Goal: Transaction & Acquisition: Obtain resource

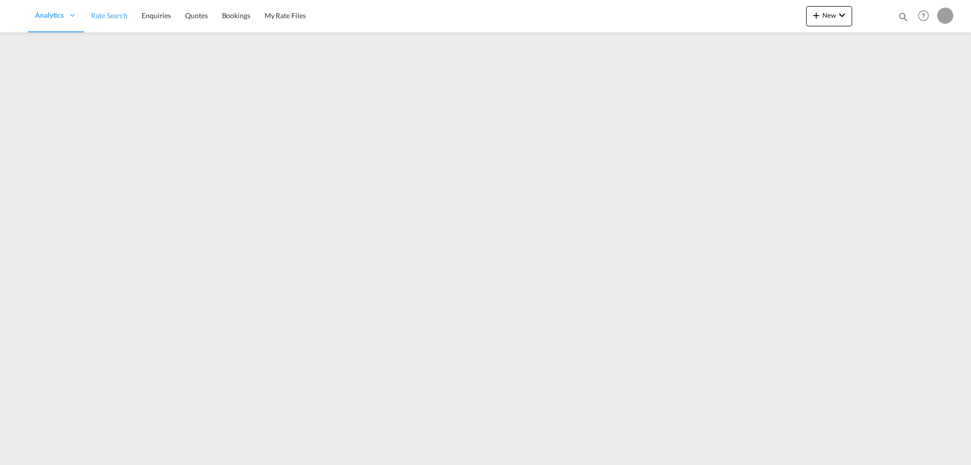
click at [106, 20] on span "Rate Search" at bounding box center [109, 16] width 36 height 10
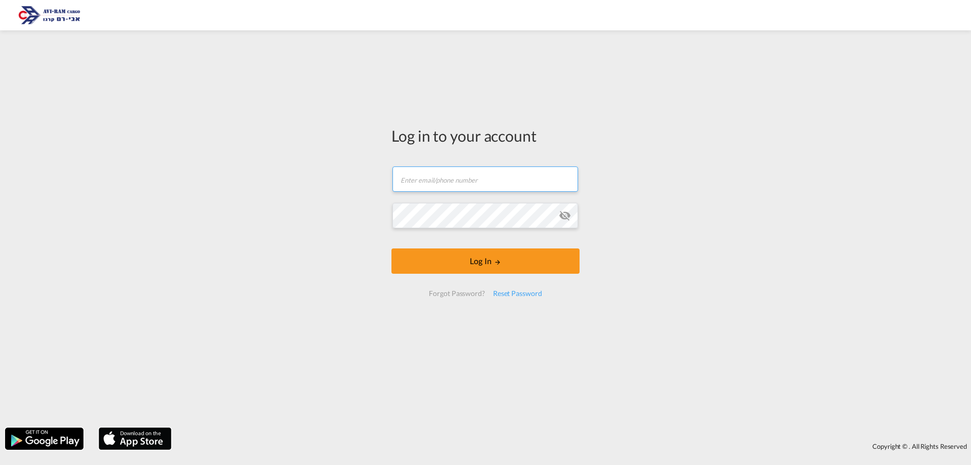
type input "saarz@aviram.co.il"
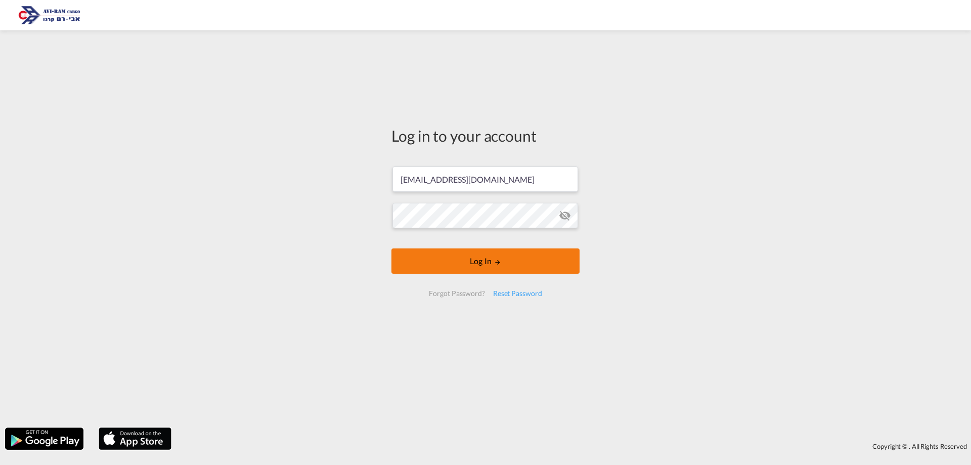
click at [437, 266] on button "Log In" at bounding box center [485, 260] width 188 height 25
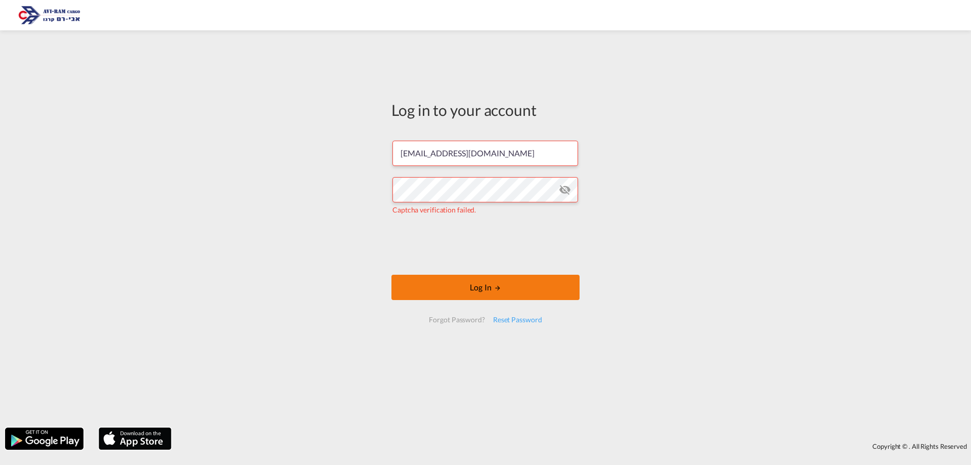
click at [506, 283] on button "Log In" at bounding box center [485, 287] width 188 height 25
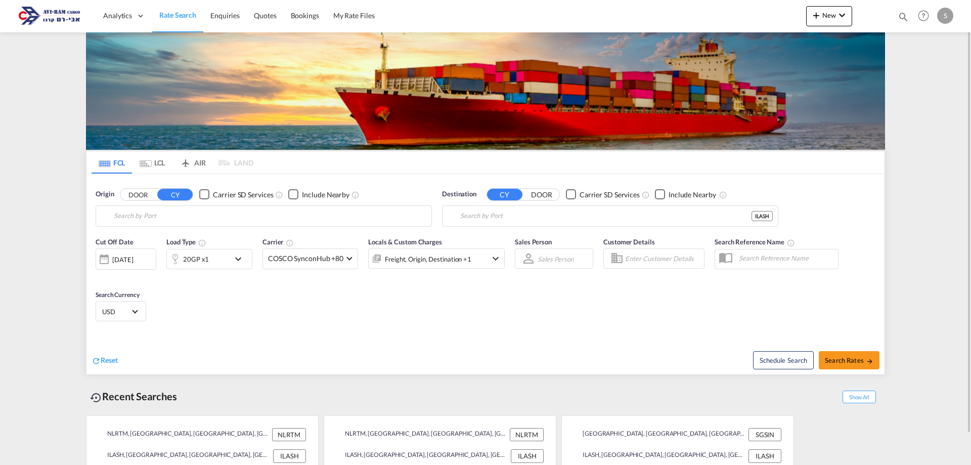
type input "[GEOGRAPHIC_DATA], NLRTM"
type input "Ashdod, ILASH"
click at [159, 215] on input "[GEOGRAPHIC_DATA], NLRTM" at bounding box center [270, 215] width 312 height 15
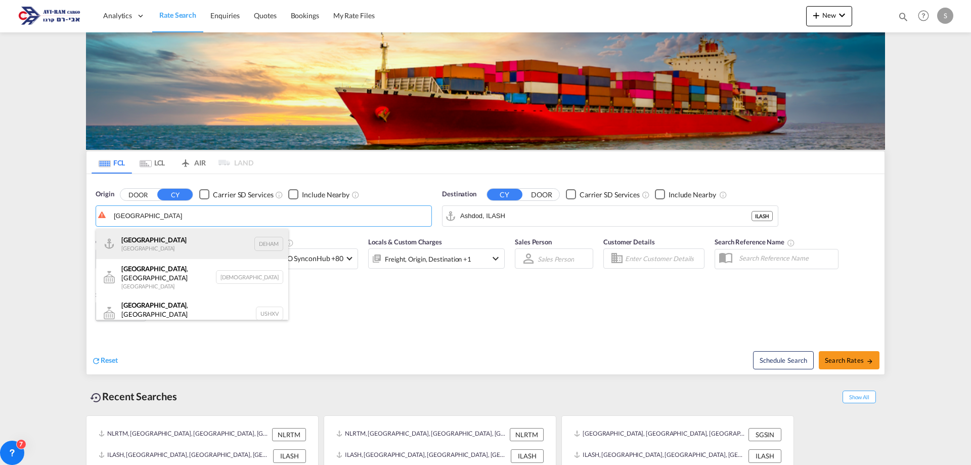
click at [163, 246] on div "Hamburg Germany DEHAM" at bounding box center [192, 244] width 192 height 30
type input "[GEOGRAPHIC_DATA], [GEOGRAPHIC_DATA]"
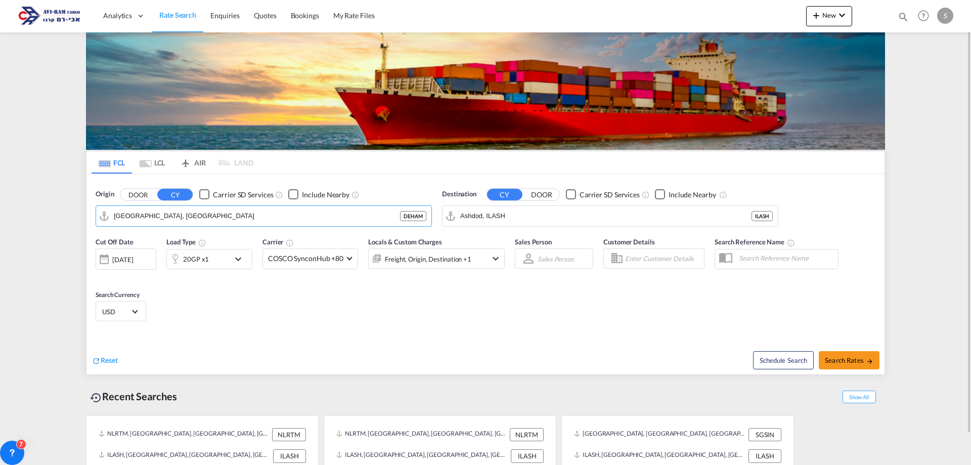
click at [207, 260] on div "20GP x1" at bounding box center [196, 259] width 26 height 14
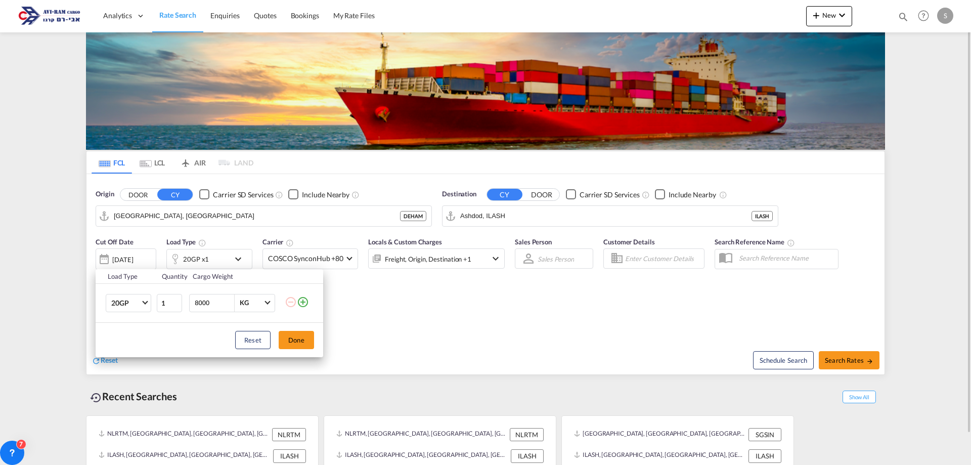
drag, startPoint x: 155, startPoint y: 158, endPoint x: 154, endPoint y: 163, distance: 5.7
click at [155, 158] on div "Load Type Quantity Cargo Weight 20GP 20GP 40GP 40HC 45HC 20RE 40RE 40HR 20OT 40…" at bounding box center [485, 232] width 971 height 465
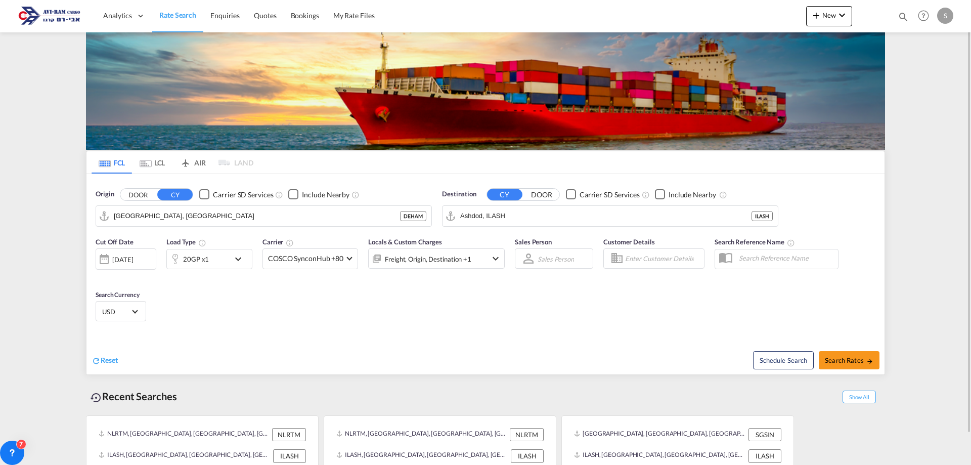
click at [154, 163] on md-tab-item "LCL" at bounding box center [152, 162] width 40 height 22
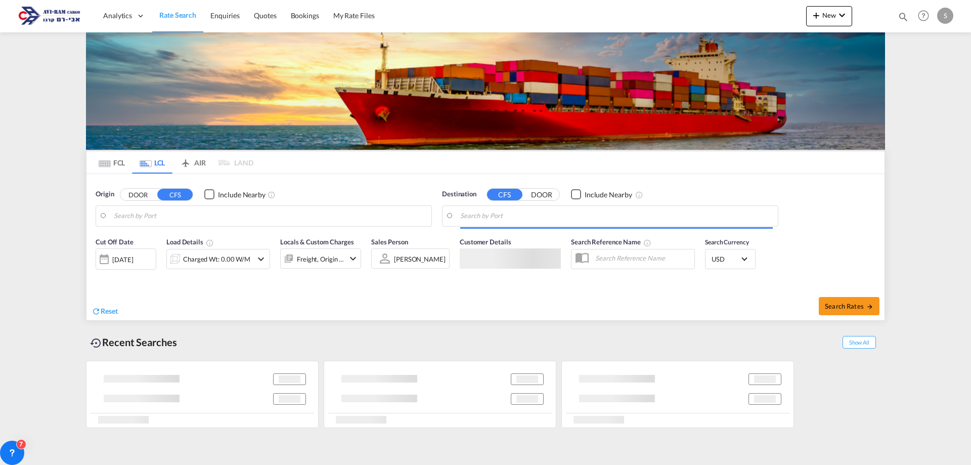
type input "Ningbo, ZJ, CNNGB"
type input "Ashdod, ILASH"
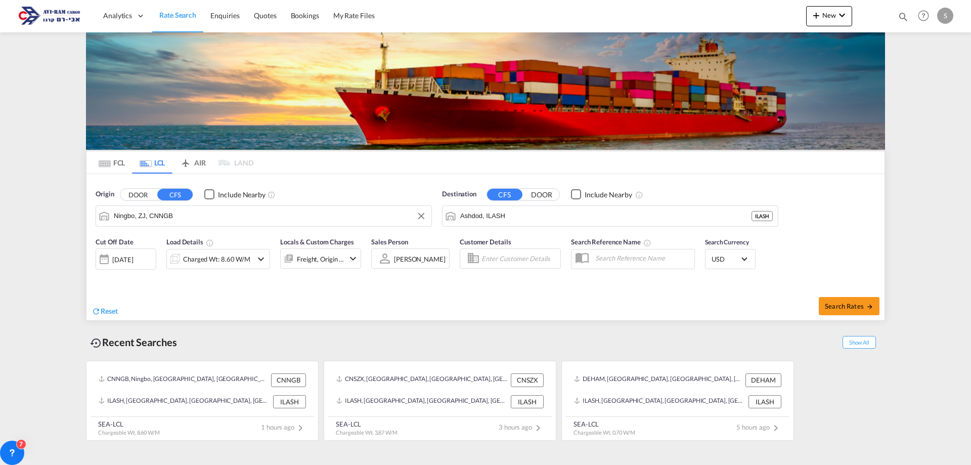
click at [167, 218] on input "Ningbo, ZJ, CNNGB" at bounding box center [270, 215] width 312 height 15
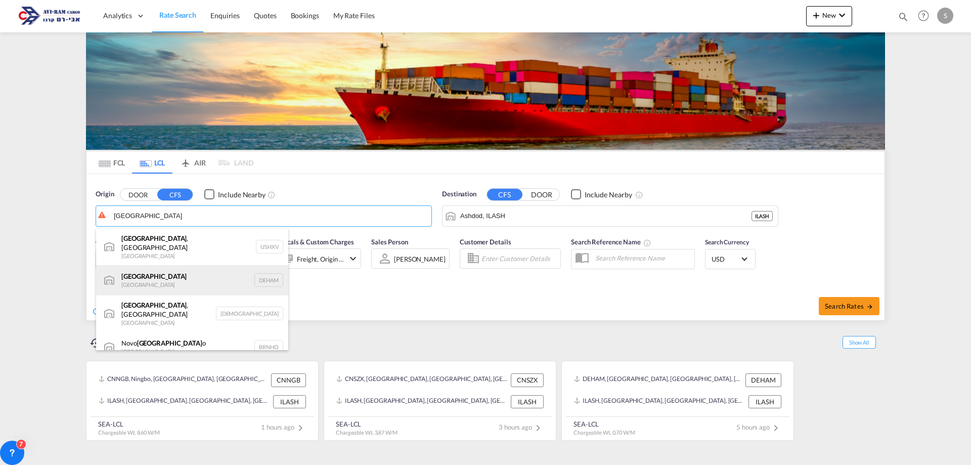
click at [181, 275] on div "Hamburg Germany DEHAM" at bounding box center [192, 280] width 192 height 30
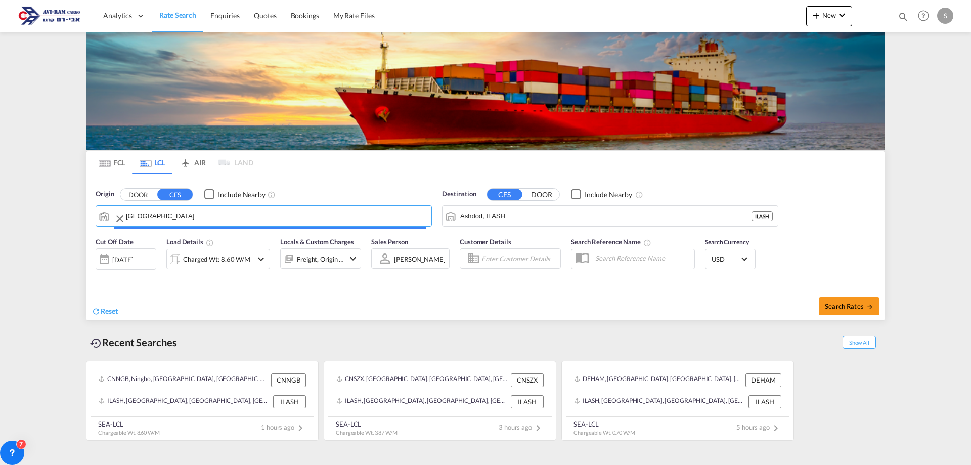
type input "[GEOGRAPHIC_DATA], [GEOGRAPHIC_DATA]"
click at [222, 261] on div "Charged Wt: 8.60 W/M" at bounding box center [216, 259] width 67 height 14
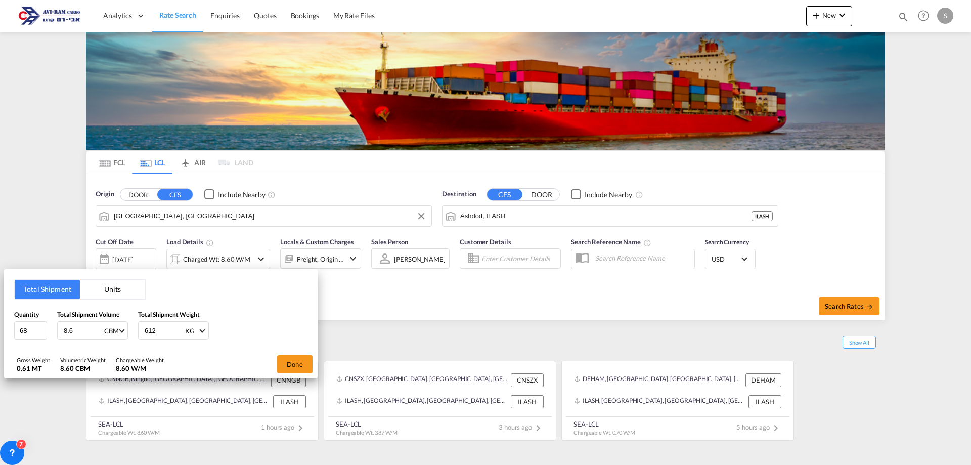
click at [119, 293] on button "Units" at bounding box center [112, 289] width 65 height 19
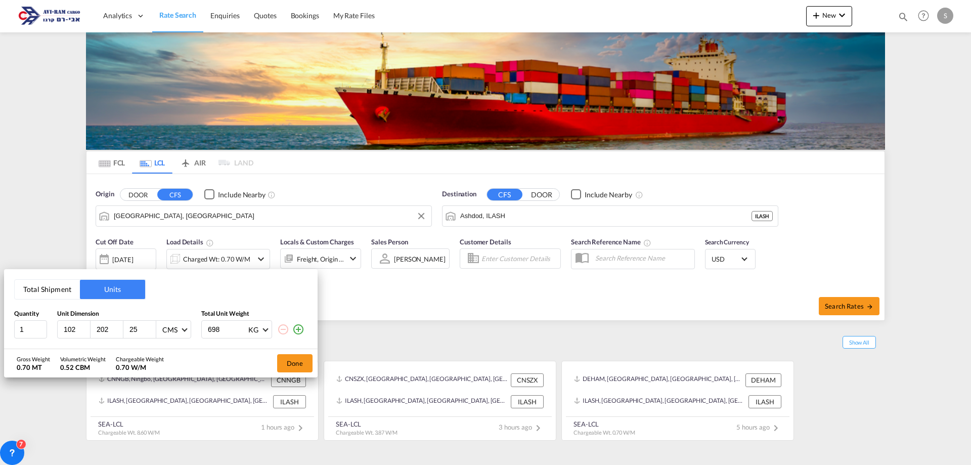
drag, startPoint x: 76, startPoint y: 328, endPoint x: 60, endPoint y: 327, distance: 15.7
click at [59, 327] on div "102" at bounding box center [74, 329] width 33 height 17
type input "120"
type input "80"
type input "230"
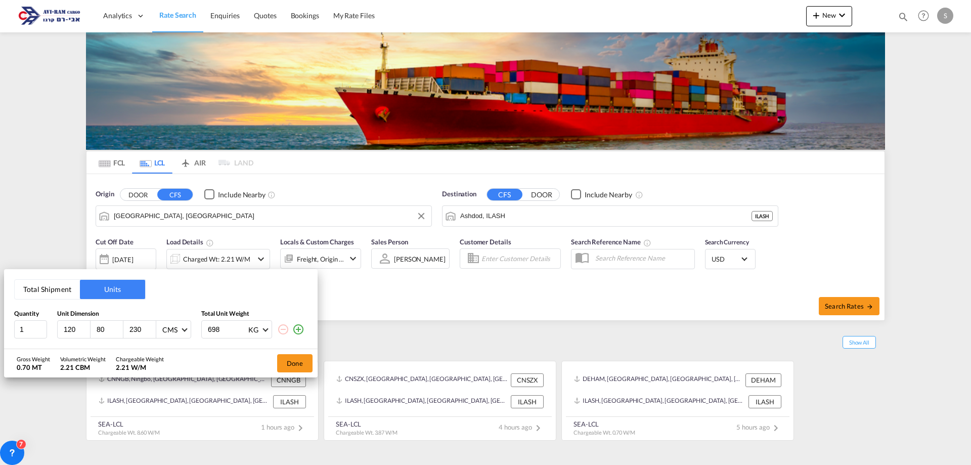
click at [298, 325] on md-icon "icon-plus-circle-outline" at bounding box center [298, 329] width 12 height 12
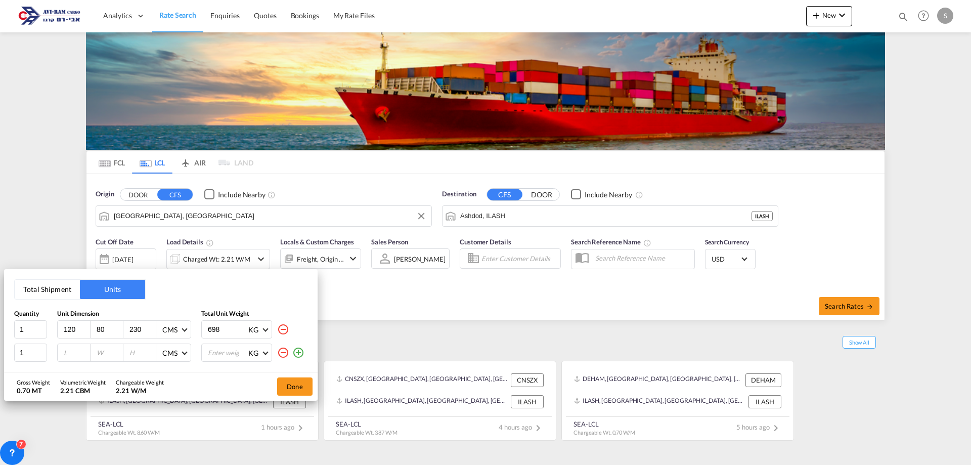
click at [75, 352] on input "number" at bounding box center [76, 352] width 27 height 9
type input "120"
type input "80"
type input "230"
drag, startPoint x: 226, startPoint y: 329, endPoint x: 198, endPoint y: 324, distance: 28.3
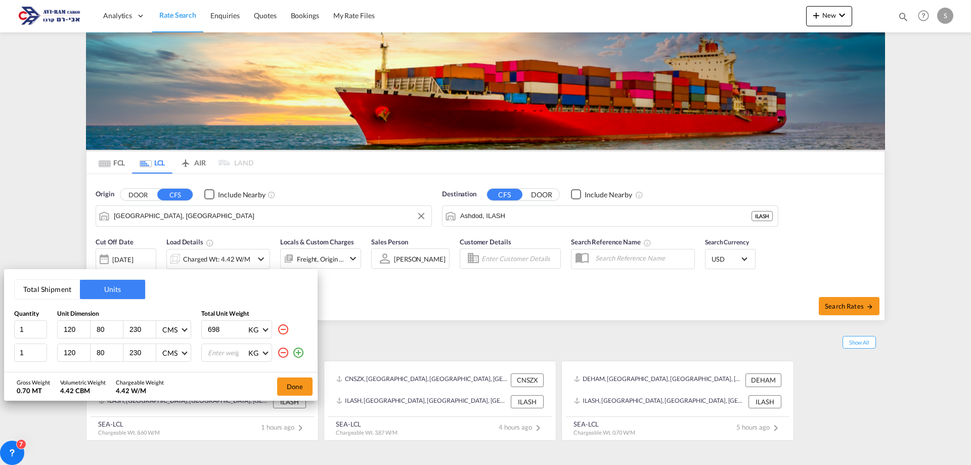
click at [197, 324] on div "1 120 80 230 CMS CMS Inches 698 KG KG LB" at bounding box center [160, 329] width 293 height 18
type input "93"
click at [224, 350] on input "number" at bounding box center [227, 352] width 40 height 17
type input "283"
click at [291, 379] on button "Done" at bounding box center [294, 386] width 35 height 18
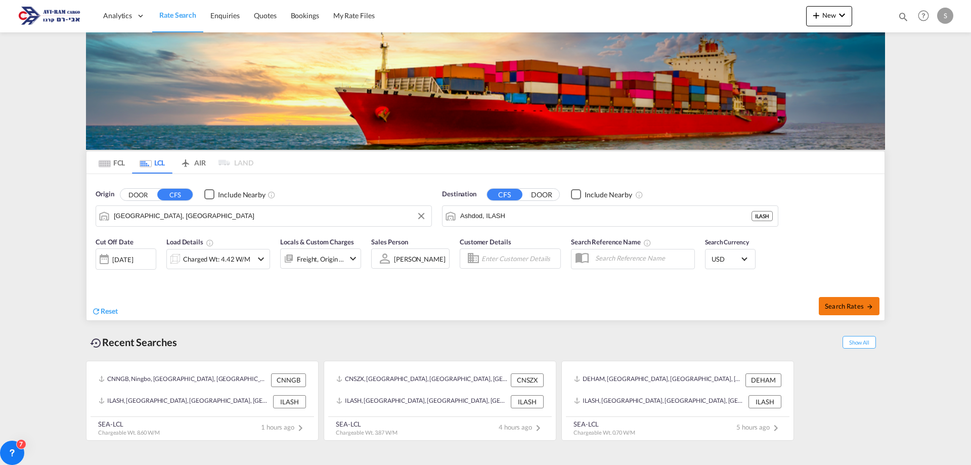
click at [836, 310] on button "Search Rates" at bounding box center [849, 306] width 61 height 18
type input "DEHAM to ILASH / 12 Aug 2025"
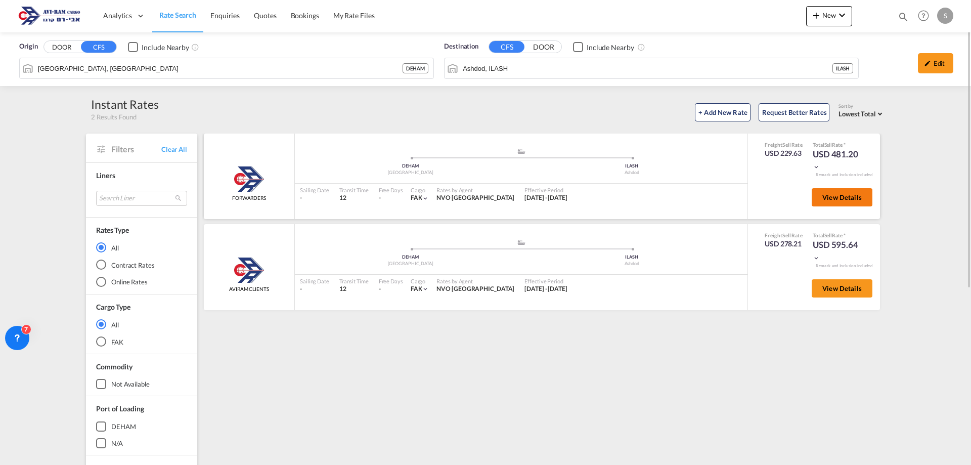
click at [833, 201] on span "View Details" at bounding box center [841, 197] width 39 height 8
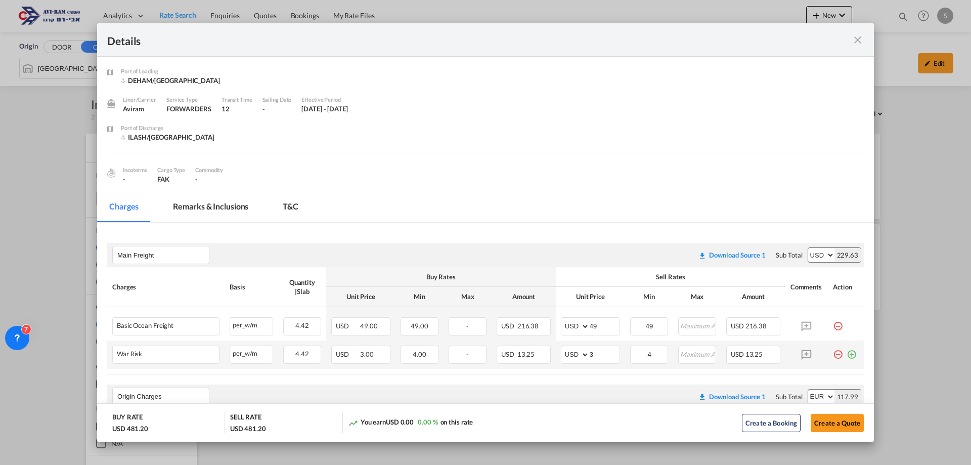
scroll to position [152, 0]
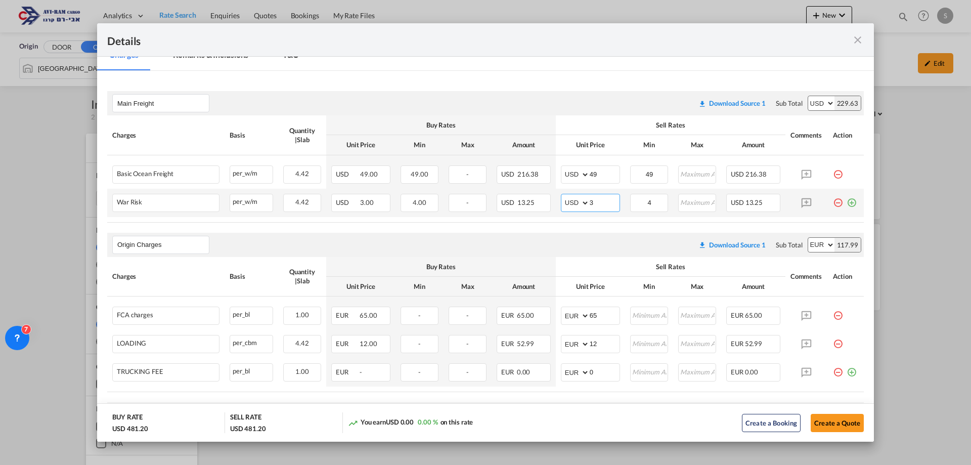
drag, startPoint x: 595, startPoint y: 198, endPoint x: 558, endPoint y: 193, distance: 36.8
click at [558, 193] on td "AED AFN ALL AMD ANG AOA ARS AUD AWG AZN BAM BBD BDT BGN BHD BIF BMD BND BOB BRL…" at bounding box center [590, 203] width 69 height 28
type input "2"
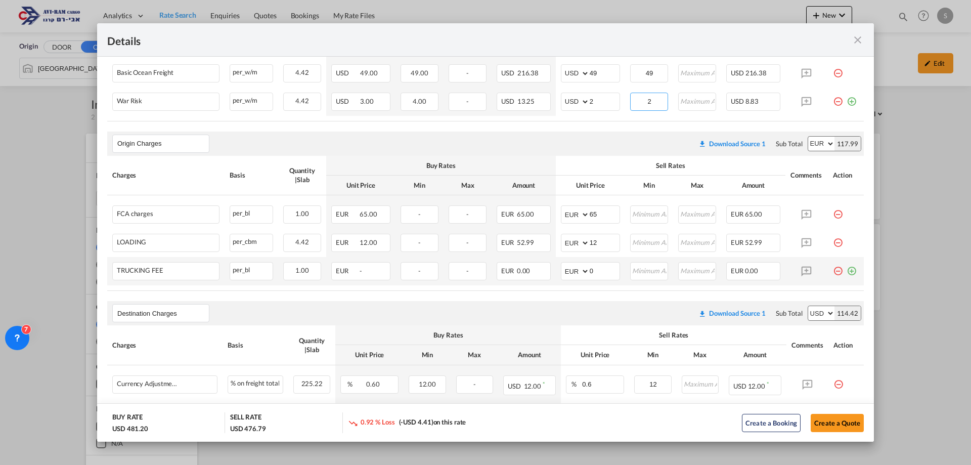
type input "2"
click at [833, 267] on md-icon "icon-minus-circle-outline red-400-fg pt-7" at bounding box center [838, 267] width 10 height 10
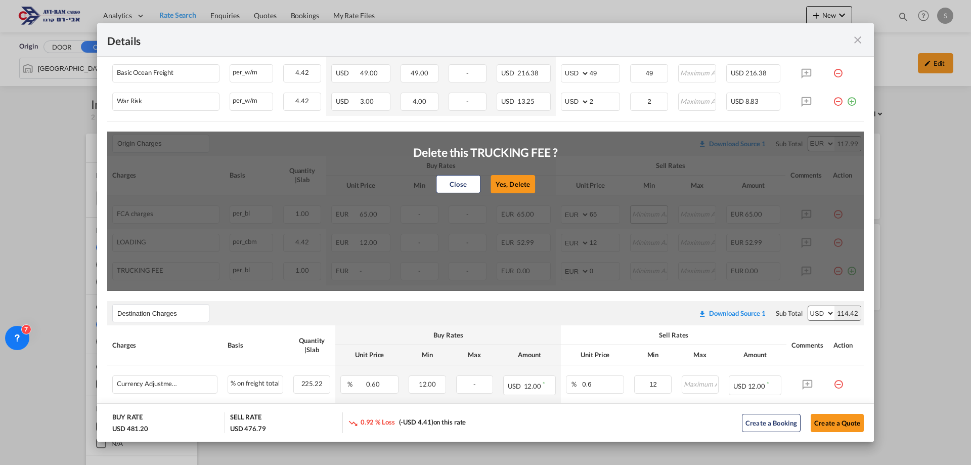
drag, startPoint x: 517, startPoint y: 186, endPoint x: 652, endPoint y: 218, distance: 138.8
click at [518, 186] on button "Yes, Delete" at bounding box center [512, 184] width 44 height 18
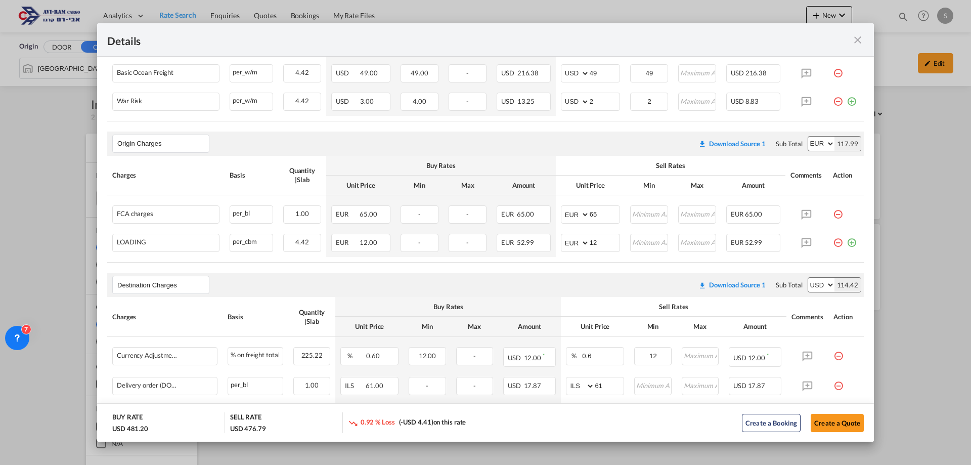
drag, startPoint x: 828, startPoint y: 243, endPoint x: 821, endPoint y: 243, distance: 6.6
click at [833, 243] on md-icon "icon-minus-circle-outline red-400-fg pt-7" at bounding box center [838, 239] width 10 height 10
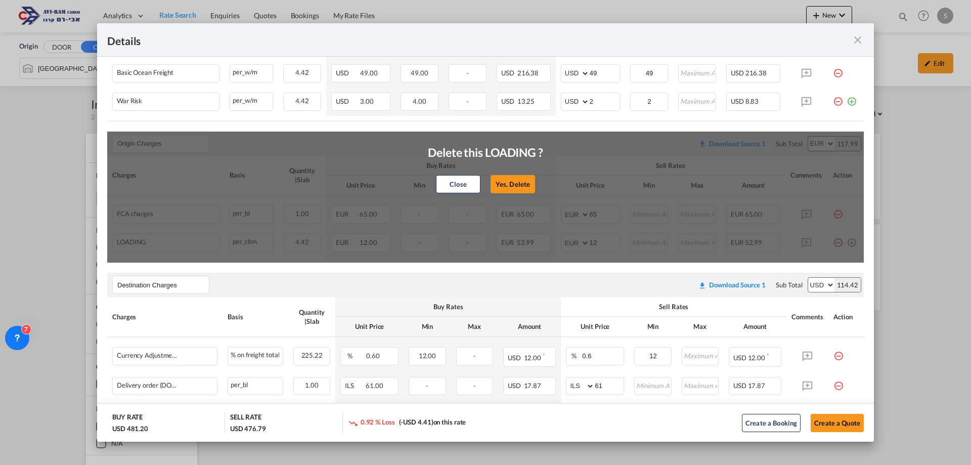
drag, startPoint x: 524, startPoint y: 184, endPoint x: 609, endPoint y: 195, distance: 85.6
click at [524, 185] on button "Yes, Delete" at bounding box center [512, 184] width 44 height 18
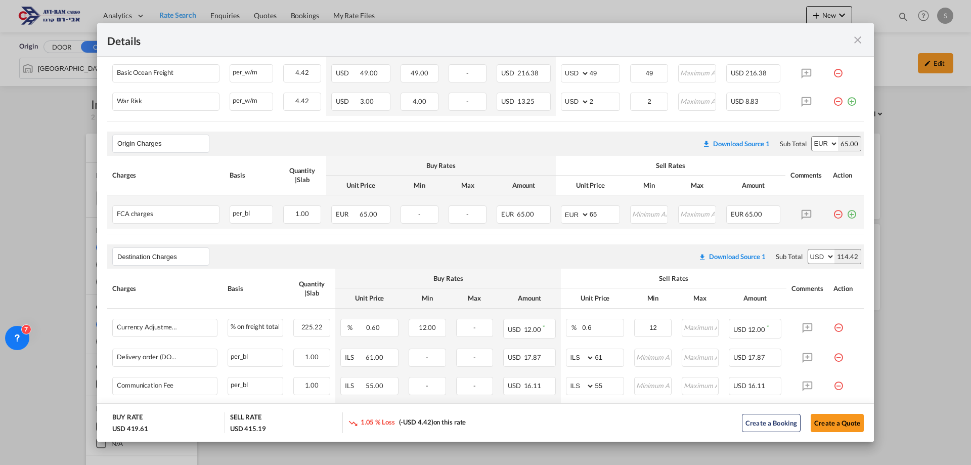
click at [833, 212] on md-icon "icon-minus-circle-outline red-400-fg pt-7" at bounding box center [838, 210] width 10 height 10
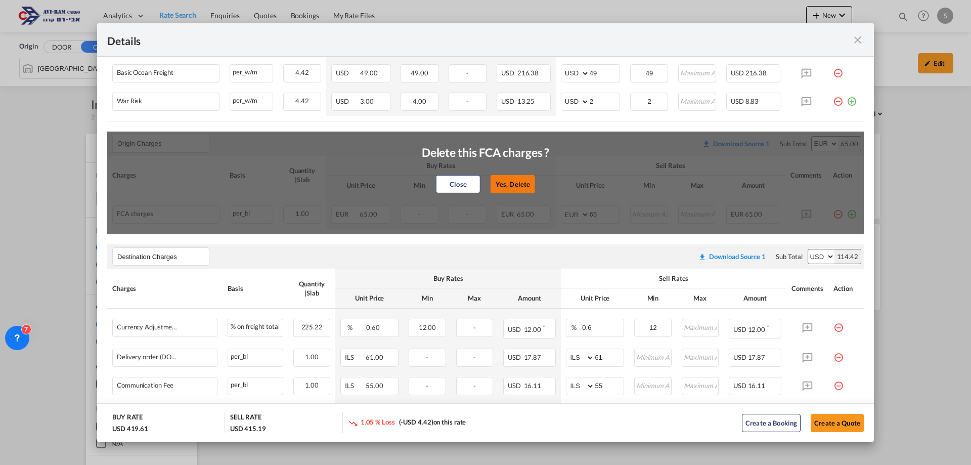
click at [514, 186] on button "Yes, Delete" at bounding box center [512, 184] width 44 height 18
type input "Destination Charges"
select select "string:USD"
type input "0.6"
type input "12"
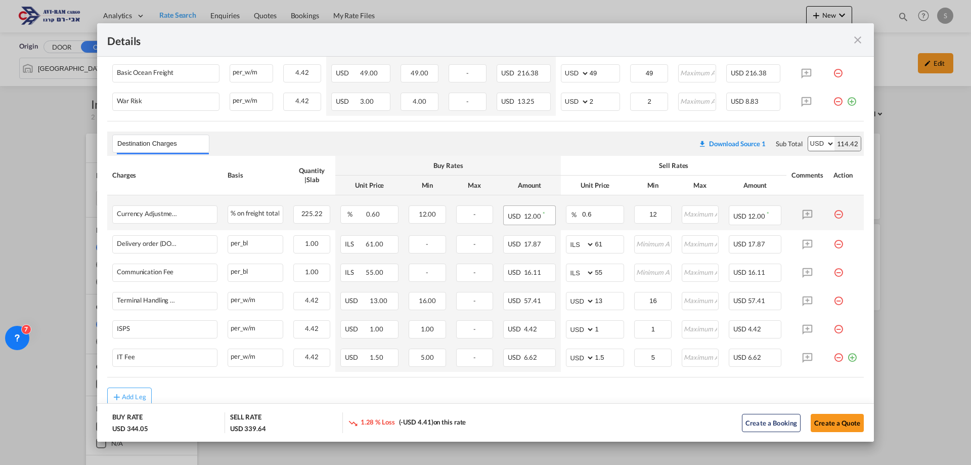
scroll to position [286, 0]
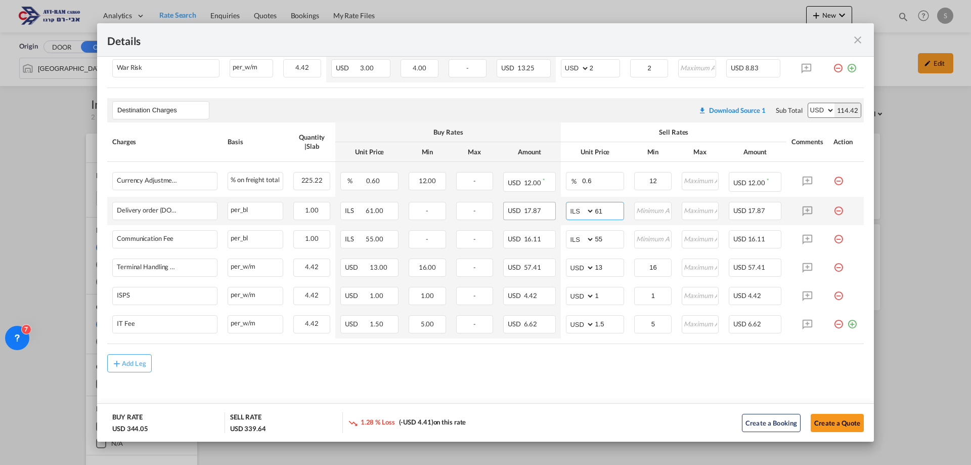
drag, startPoint x: 569, startPoint y: 205, endPoint x: 549, endPoint y: 213, distance: 22.1
click at [553, 212] on tr "Delivery order (DO Fee) Please Enter Already Exists per_bl per_bl can not appli…" at bounding box center [485, 211] width 756 height 28
type input "116"
type input "6"
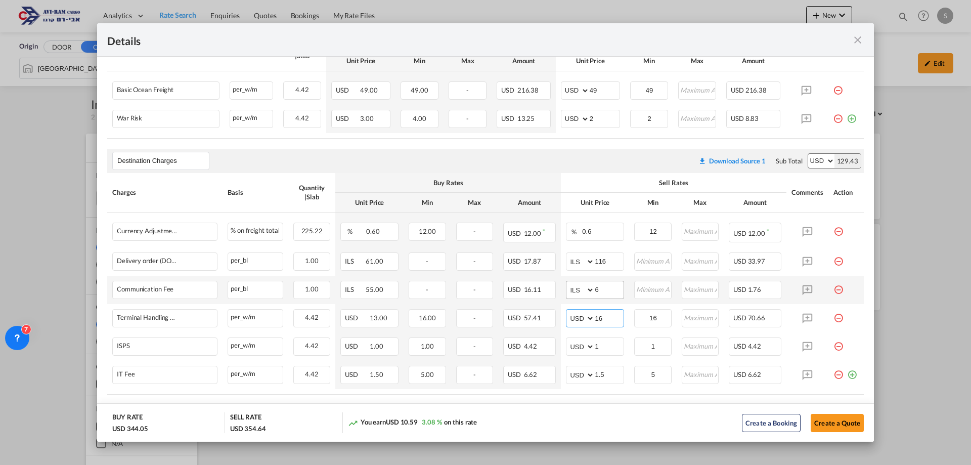
type input "16"
click at [579, 133] on tbody "Currency Adjustment Factor Please Enter Already Exists % on freight total % on …" at bounding box center [485, 102] width 756 height 62
drag, startPoint x: 595, startPoint y: 288, endPoint x: 574, endPoint y: 286, distance: 20.8
click at [574, 286] on md-input-container "AED AFN ALL AMD ANG AOA ARS AUD AWG AZN BAM BBD BDT BGN BHD BIF BMD BND BOB BRL…" at bounding box center [595, 290] width 58 height 18
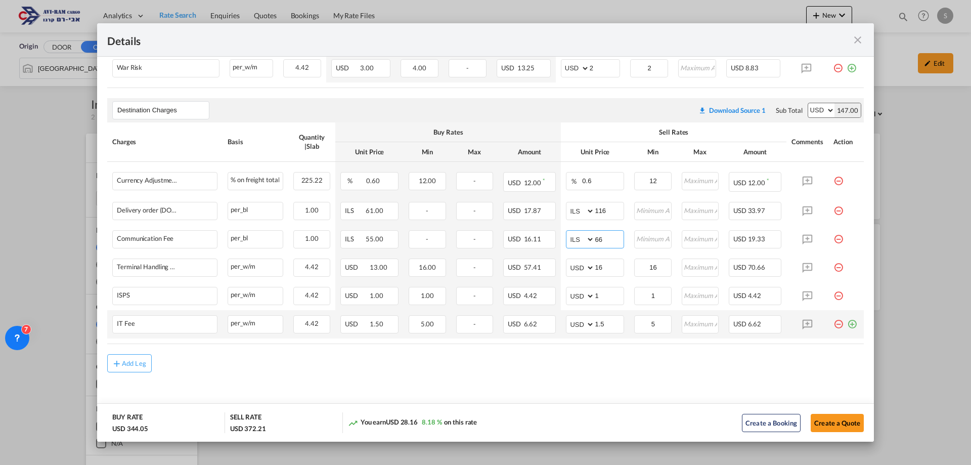
type input "66"
click at [847, 324] on md-icon "icon-plus-circle-outline green-400-fg" at bounding box center [852, 320] width 10 height 10
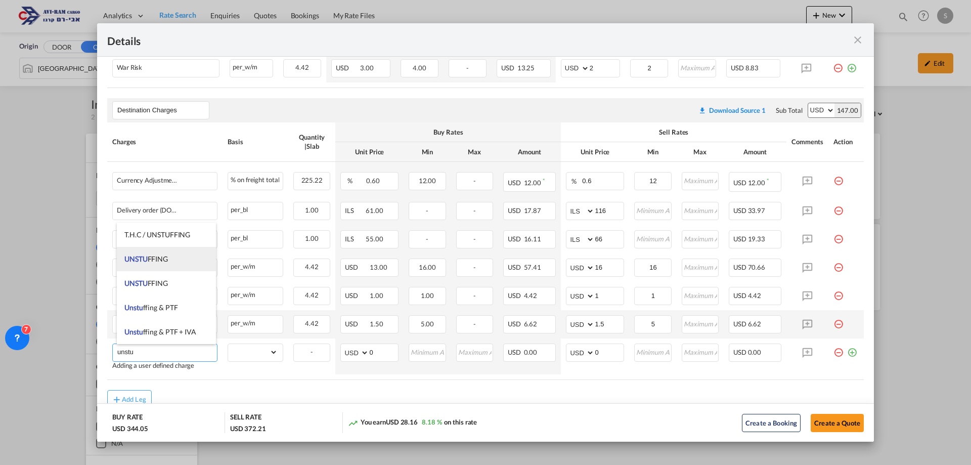
click at [170, 251] on li "UNSTU FFING" at bounding box center [166, 259] width 99 height 24
type input "UNSTUFFING"
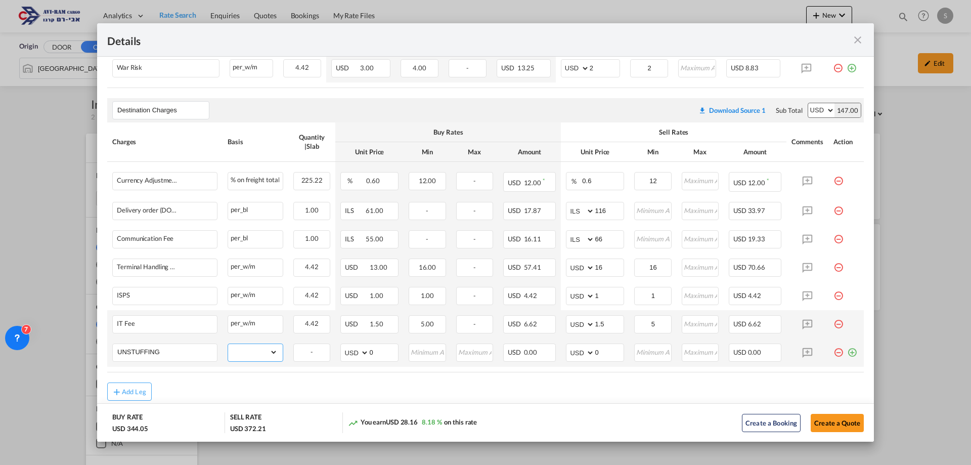
click at [257, 353] on select "gross_weight volumetric_weight per_shipment per_bl per_km per_hawb per_kg flat …" at bounding box center [253, 352] width 50 height 16
select select "per_ton"
click at [228, 344] on select "gross_weight volumetric_weight per_shipment per_bl per_km per_hawb per_kg flat …" at bounding box center [253, 352] width 50 height 16
drag, startPoint x: 584, startPoint y: 349, endPoint x: 571, endPoint y: 347, distance: 12.8
click at [574, 346] on md-input-container "AED AFN ALL AMD ANG AOA ARS AUD AWG AZN BAM BBD BDT BGN BHD BIF BMD BND [PERSON…" at bounding box center [595, 352] width 58 height 18
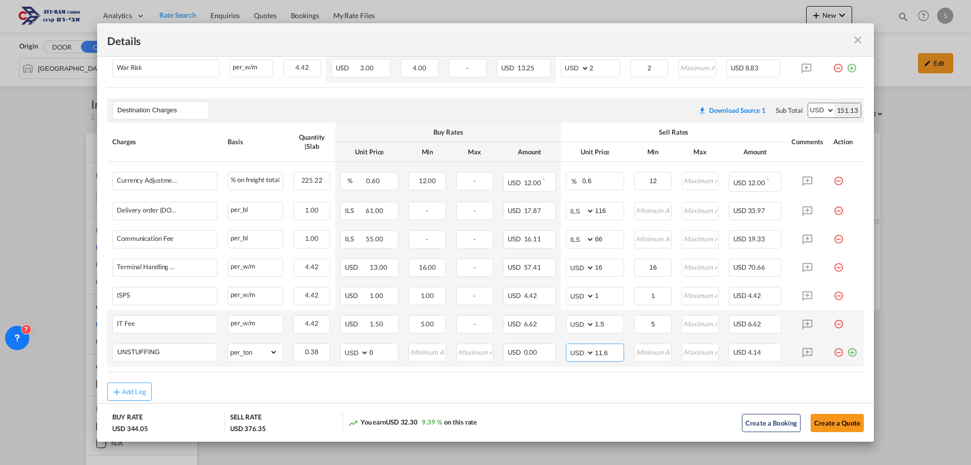
type input "11.6"
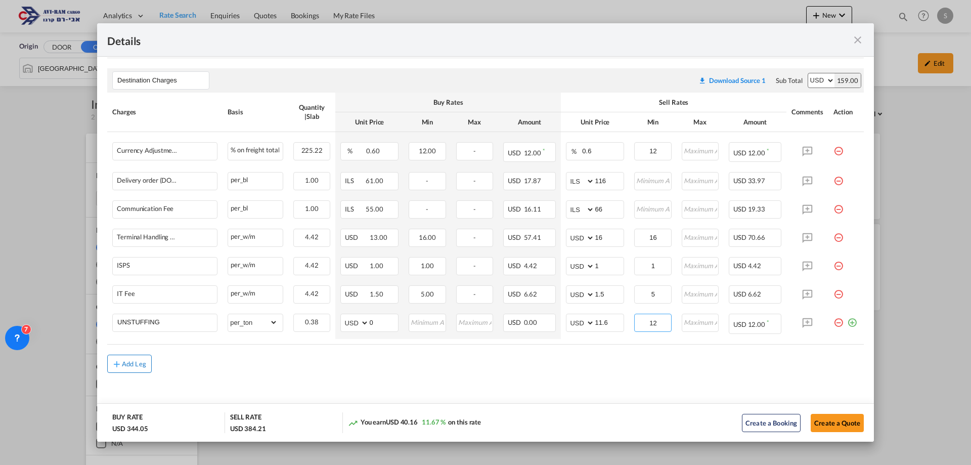
type input "12"
click at [129, 356] on button "Add Leg" at bounding box center [129, 363] width 44 height 18
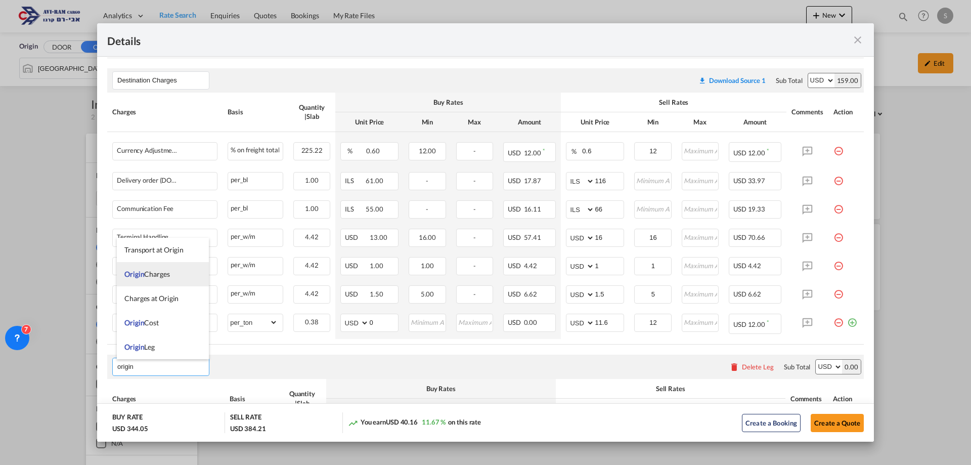
click at [159, 275] on span "Origin Charges" at bounding box center [147, 274] width 46 height 9
type input "Origin Charges"
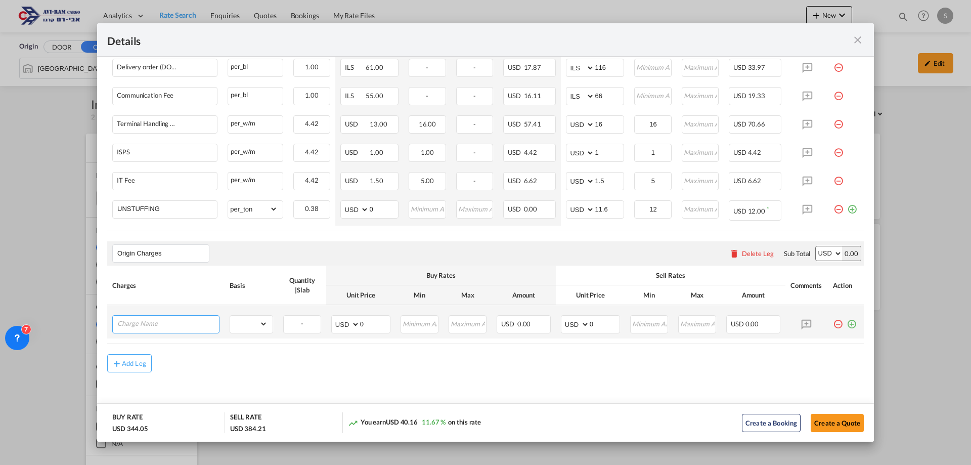
click at [170, 324] on input "Charge Name" at bounding box center [168, 323] width 102 height 15
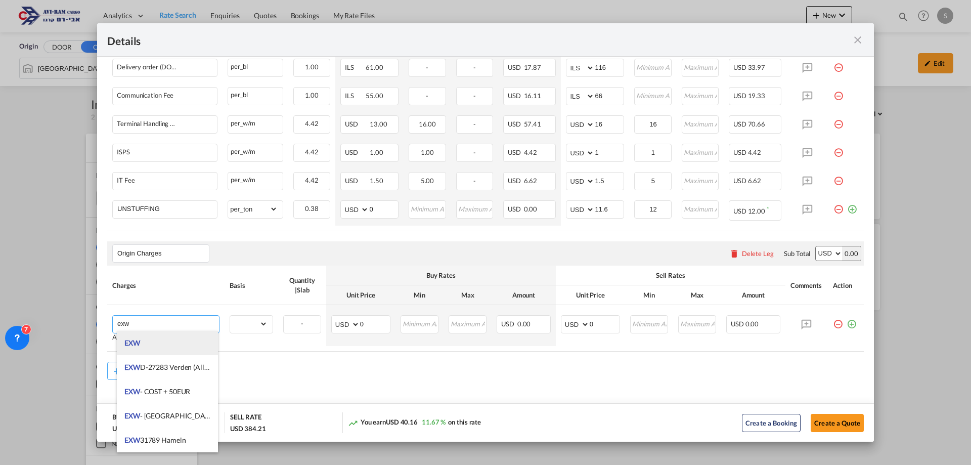
click at [168, 339] on li "EXW" at bounding box center [167, 343] width 101 height 24
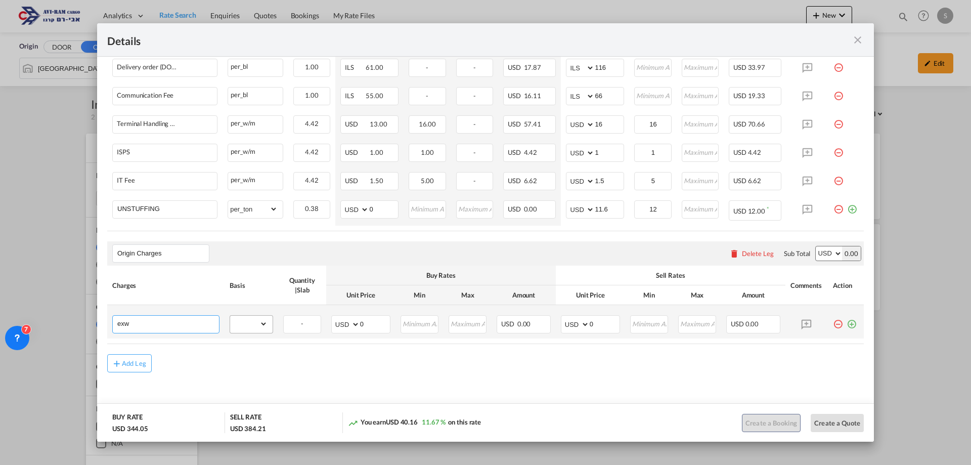
type input "EXW"
click at [243, 325] on select "gross_weight volumetric_weight per_shipment per_bl per_km per_hawb per_kg flat …" at bounding box center [248, 324] width 37 height 16
select select "per_shipment"
click at [230, 316] on select "gross_weight volumetric_weight per_shipment per_bl per_km per_hawb per_kg flat …" at bounding box center [248, 324] width 37 height 16
click at [569, 324] on select "AED AFN ALL AMD ANG AOA ARS AUD AWG AZN BAM BBD BDT BGN BHD BIF BMD BND BOB BRL…" at bounding box center [576, 324] width 26 height 14
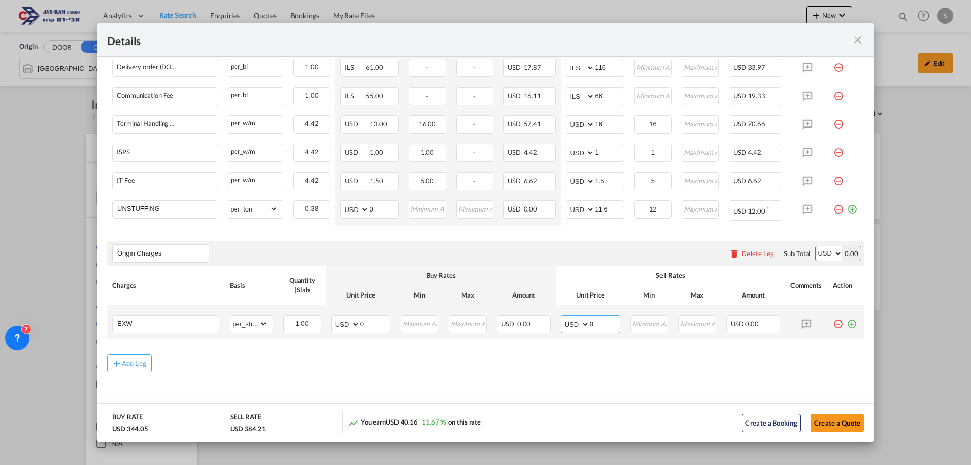
select select "string:EUR"
click at [563, 317] on select "AED AFN ALL AMD ANG AOA ARS AUD AWG AZN BAM BBD BDT BGN BHD BIF BMD BND BOB BRL…" at bounding box center [576, 324] width 26 height 14
drag, startPoint x: 592, startPoint y: 325, endPoint x: 562, endPoint y: 324, distance: 29.8
click at [563, 324] on md-input-container "AED AFN ALL AMD ANG AOA ARS AUD AWG AZN BAM BBD BDT BGN BHD BIF BMD BND [PERSON…" at bounding box center [590, 324] width 59 height 18
type input "326"
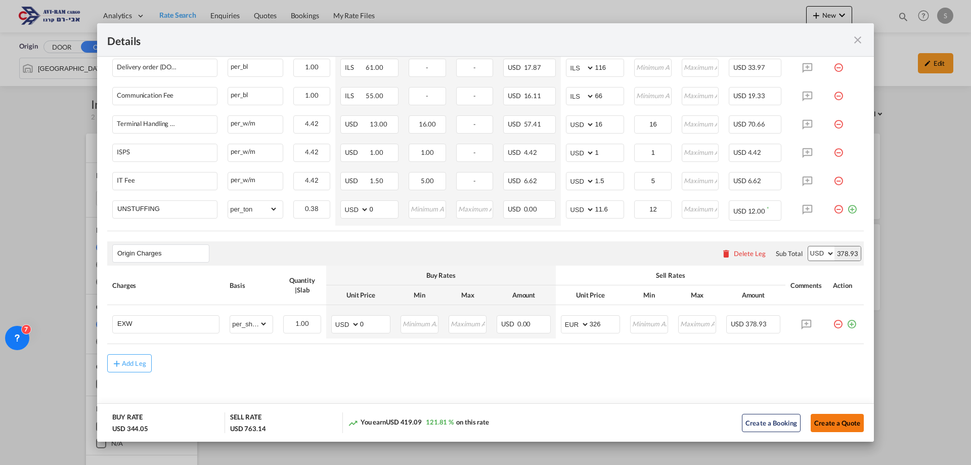
click at [821, 420] on button "Create a Quote" at bounding box center [837, 423] width 53 height 18
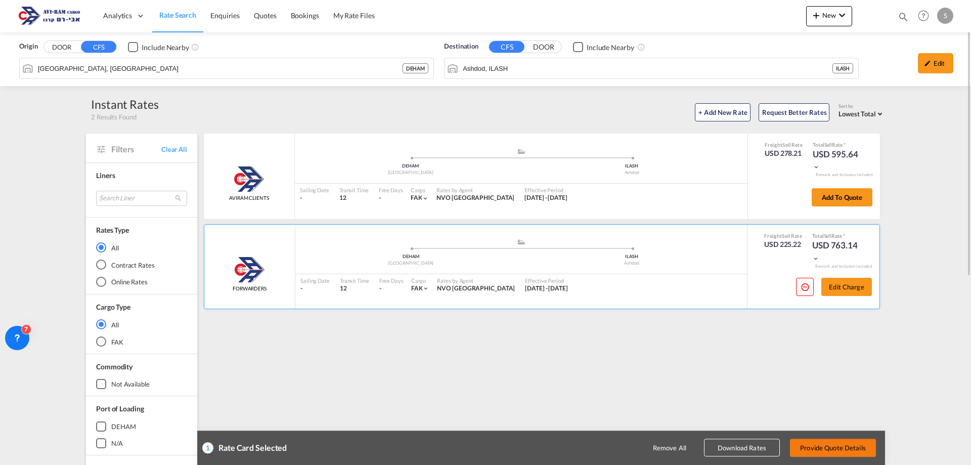
click at [841, 451] on button "Provide Quote Details" at bounding box center [833, 447] width 86 height 18
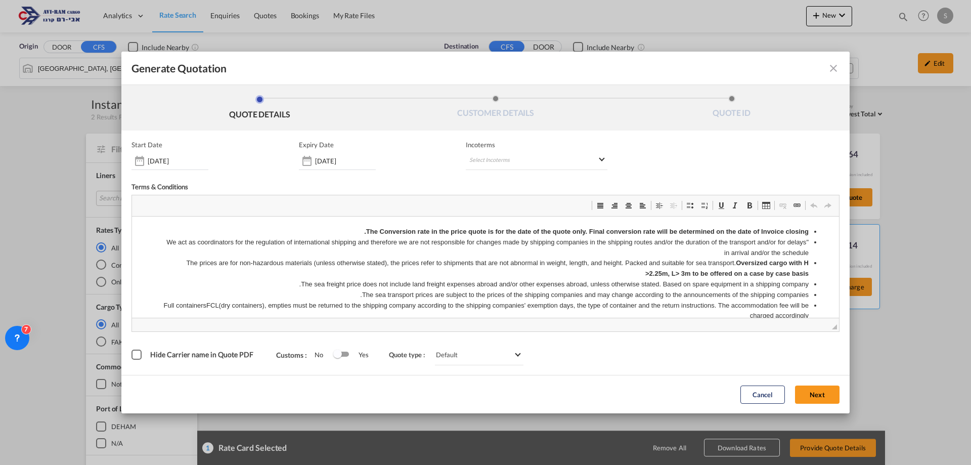
scroll to position [0, 0]
click at [495, 156] on md-select "Select Incoterms FOB - export Free on Board DPU - export Delivery at Place Unlo…" at bounding box center [537, 161] width 142 height 18
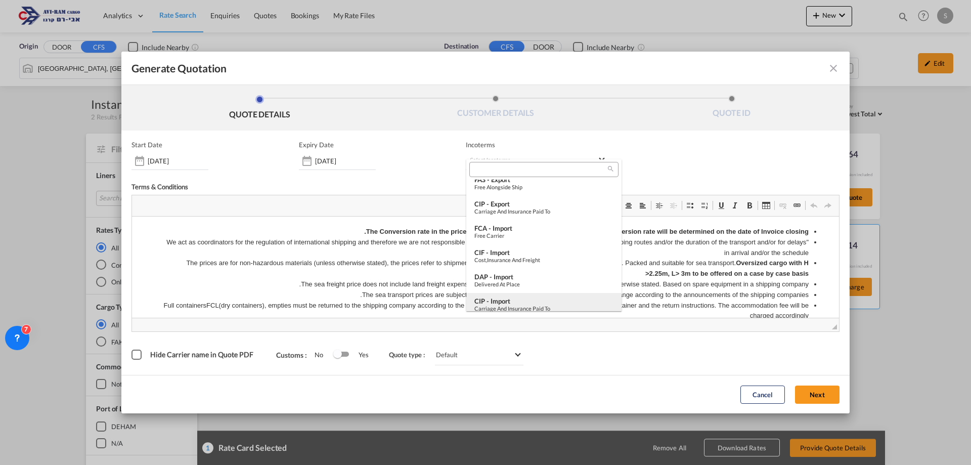
scroll to position [303, 0]
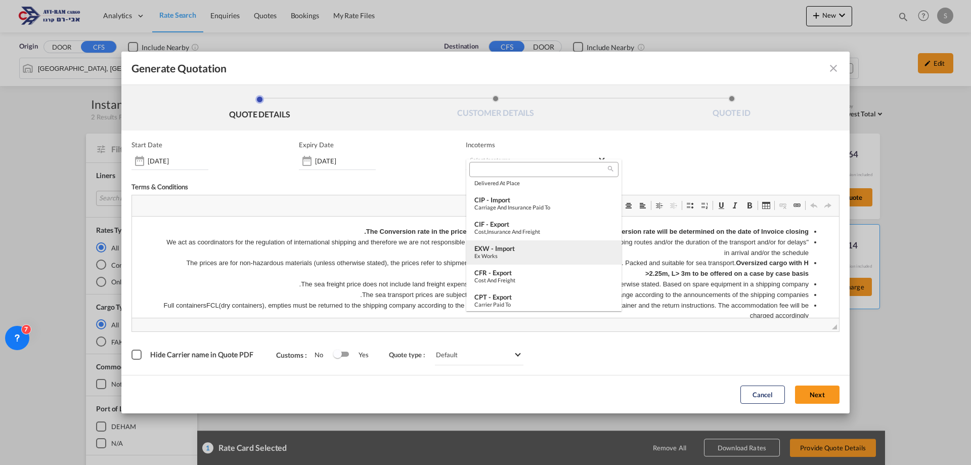
click at [529, 247] on div "EXW - import" at bounding box center [543, 248] width 139 height 8
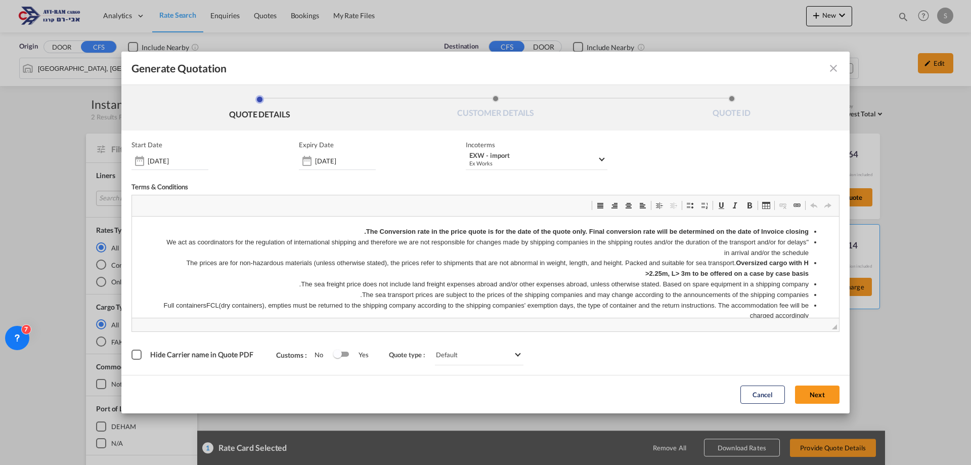
click at [804, 390] on button "Next" at bounding box center [817, 394] width 44 height 18
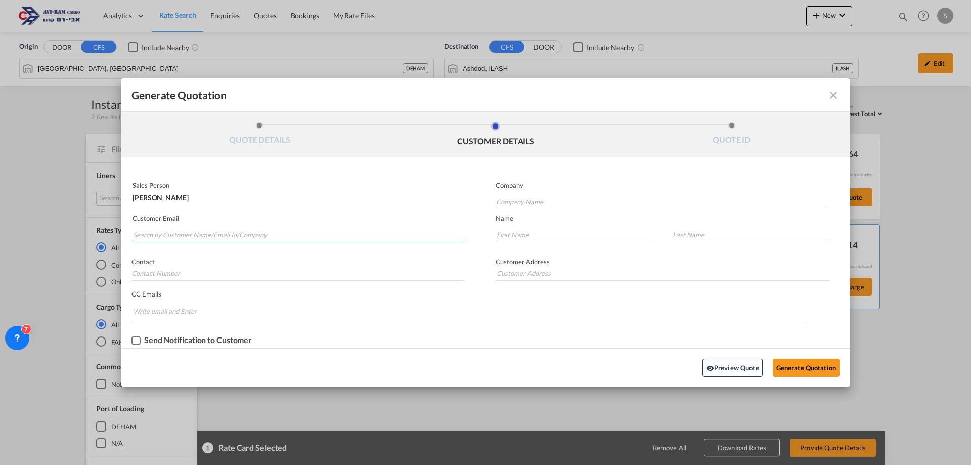
click at [221, 234] on input "Search by Customer Name/Email Id/Company" at bounding box center [299, 234] width 333 height 15
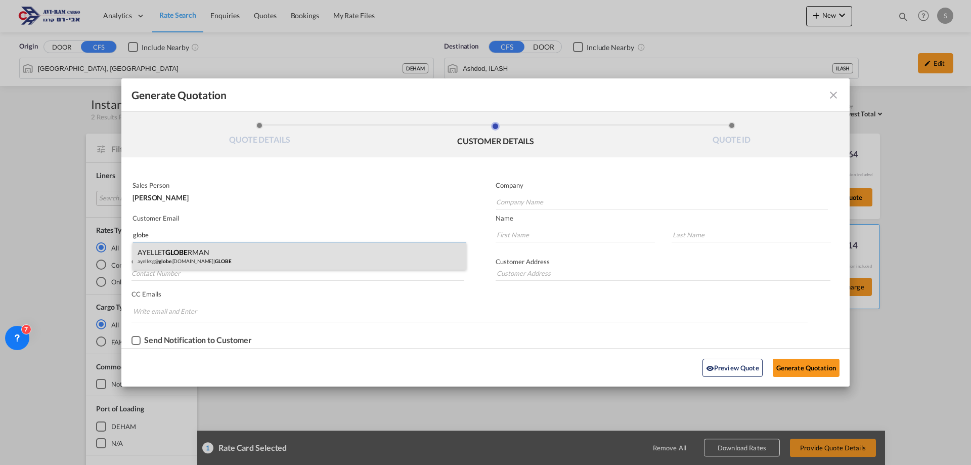
type input "globe"
click at [208, 254] on div "AYELLET GLOBE RMAN ayelletg@ globe .co.il | GLOBE" at bounding box center [299, 255] width 334 height 27
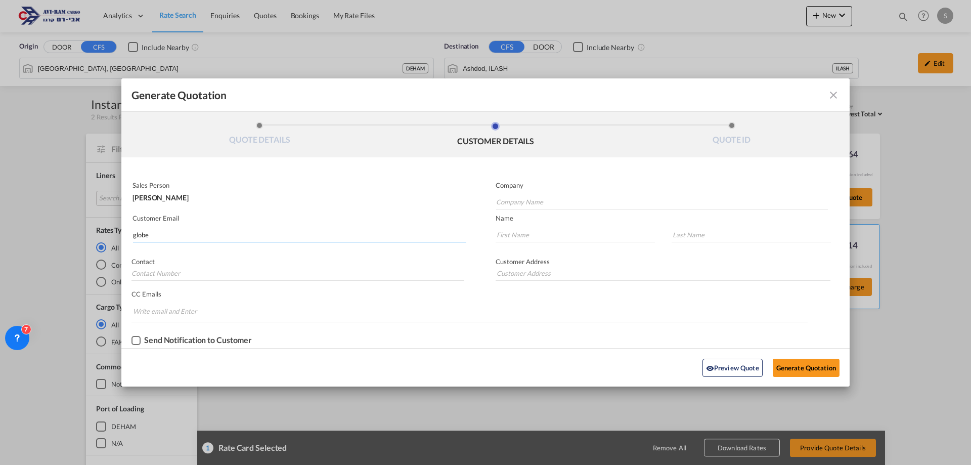
type input "GLOBE"
type input "ayelletg@globe.co.il"
type input "AYELLET"
type input "GLOBERMAN"
type input "."
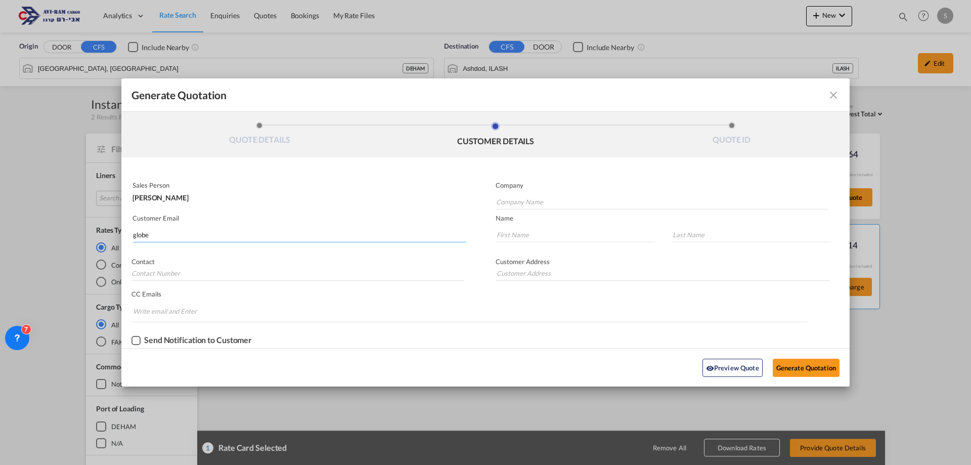
type input "."
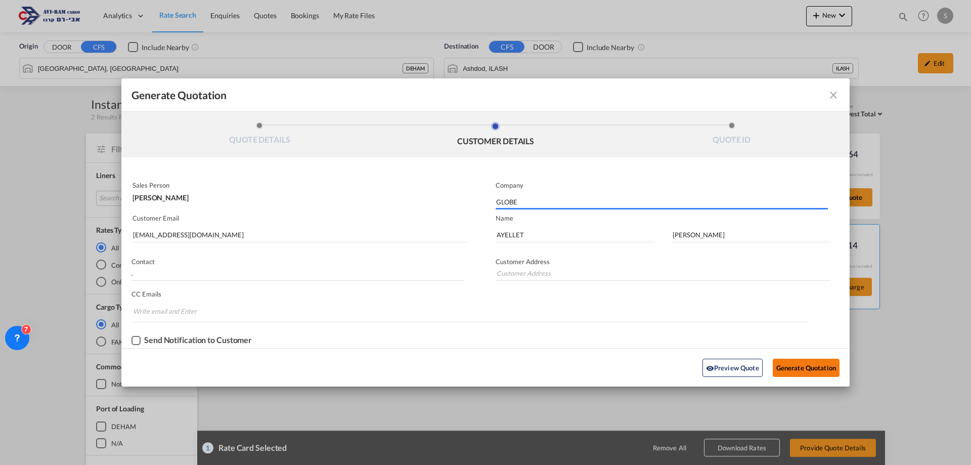
click at [790, 369] on button "Generate Quotation" at bounding box center [806, 367] width 67 height 18
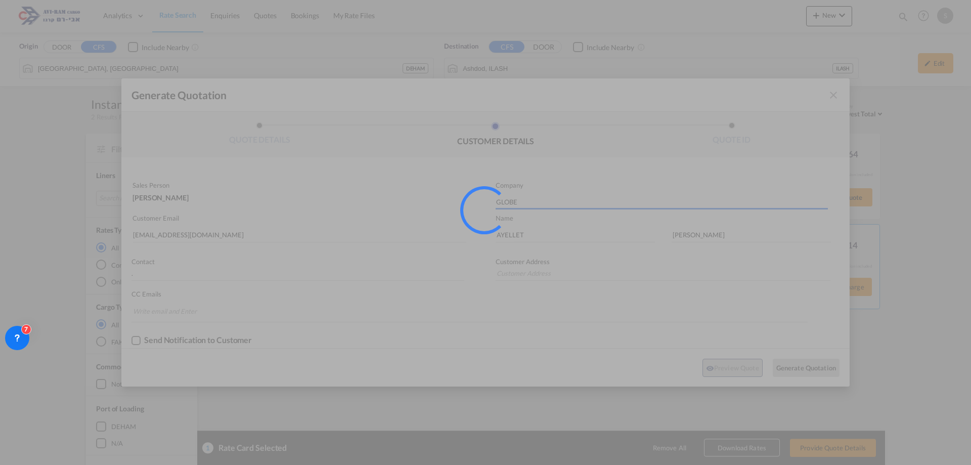
type input "."
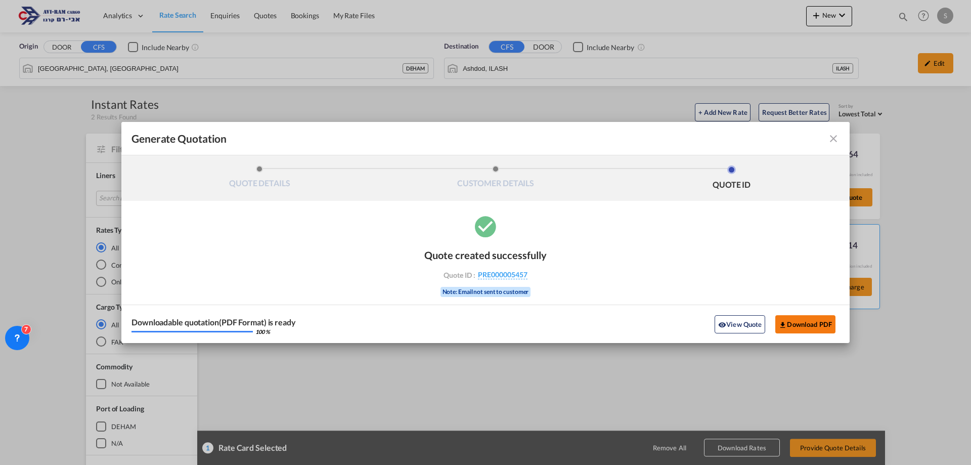
click at [815, 321] on button "Download PDF" at bounding box center [805, 324] width 60 height 18
click at [835, 82] on div "Generate Quotation QUOTE DETAILS CUSTOMER DETAILS QUOTE ID Start Date 12 Aug 20…" at bounding box center [485, 232] width 971 height 465
click at [834, 145] on div "Generate Quotation" at bounding box center [485, 138] width 708 height 13
click at [834, 142] on md-icon "icon-close fg-AAA8AD cursor m-0" at bounding box center [833, 138] width 12 height 12
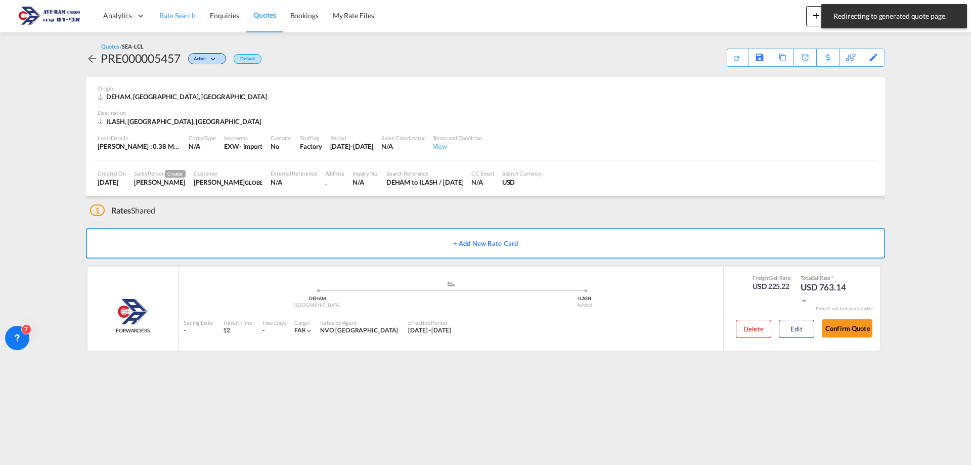
click at [176, 18] on span "Rate Search" at bounding box center [177, 15] width 36 height 9
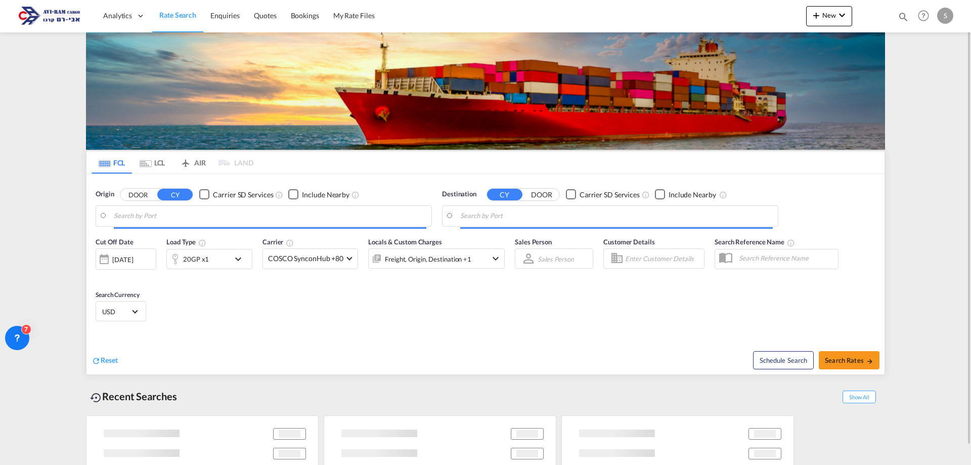
click at [156, 165] on md-tab-item "LCL" at bounding box center [152, 162] width 40 height 22
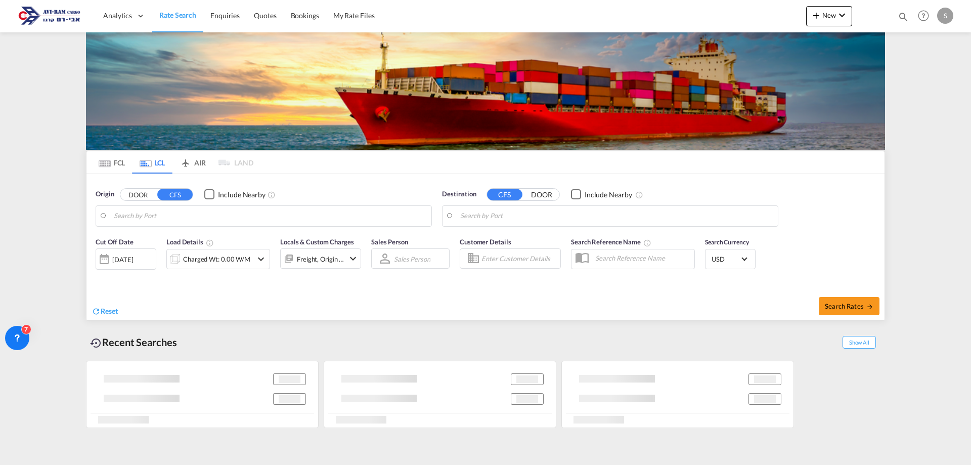
click at [161, 215] on input "Search by Port" at bounding box center [270, 215] width 312 height 15
type input "[GEOGRAPHIC_DATA], [GEOGRAPHIC_DATA]"
type input "Ashdod, ILASH"
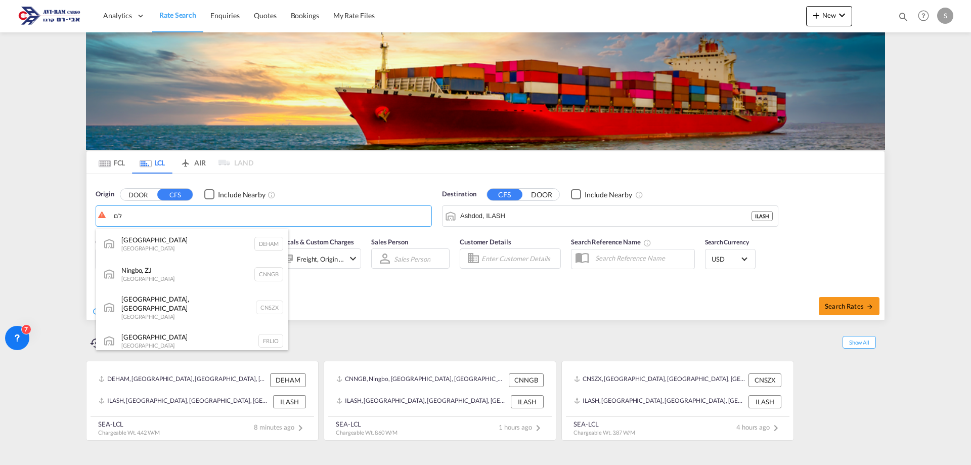
type input "ל"
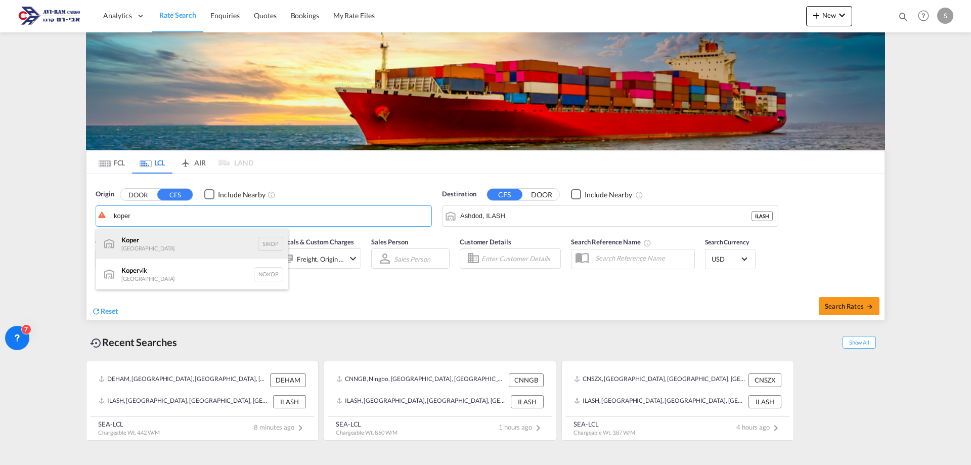
click at [162, 246] on div "Koper Slovenia SIKOP" at bounding box center [192, 244] width 192 height 30
type input "Koper, SIKOP"
click at [233, 263] on div "Charged Wt: 4.42 W/M" at bounding box center [216, 259] width 67 height 14
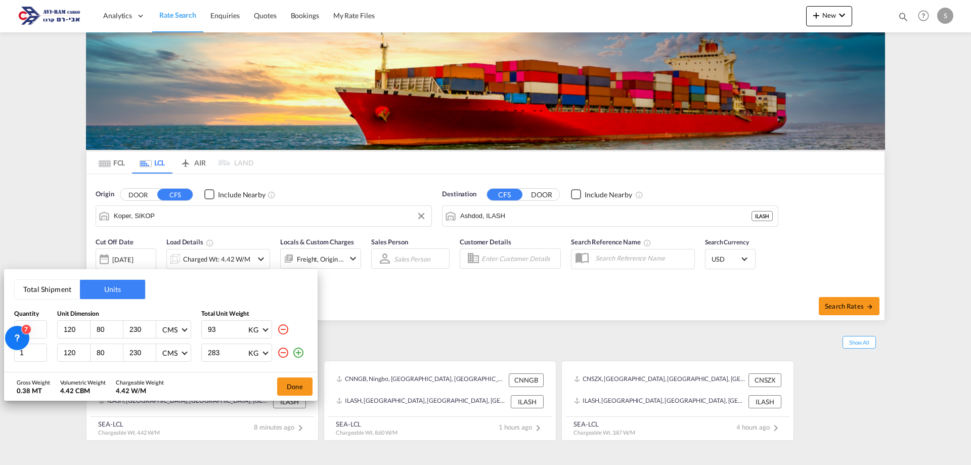
click at [42, 290] on button "Total Shipment" at bounding box center [47, 289] width 65 height 19
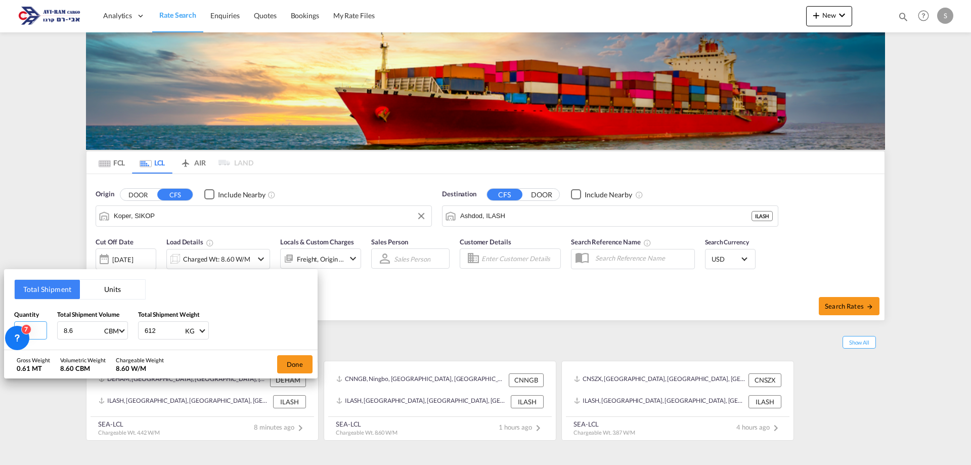
click at [36, 330] on input "2" at bounding box center [30, 330] width 33 height 18
type input "21"
type input "20.8"
type input "1559.66"
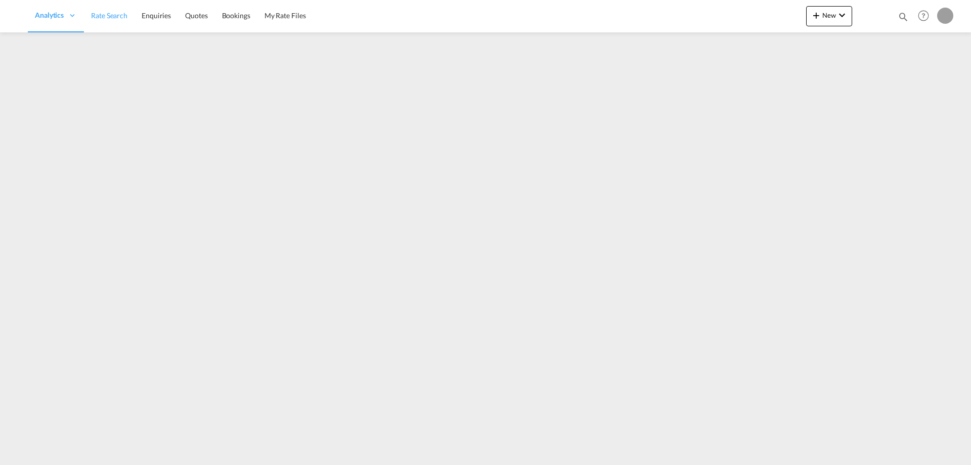
click at [116, 16] on span "Rate Search" at bounding box center [109, 15] width 36 height 9
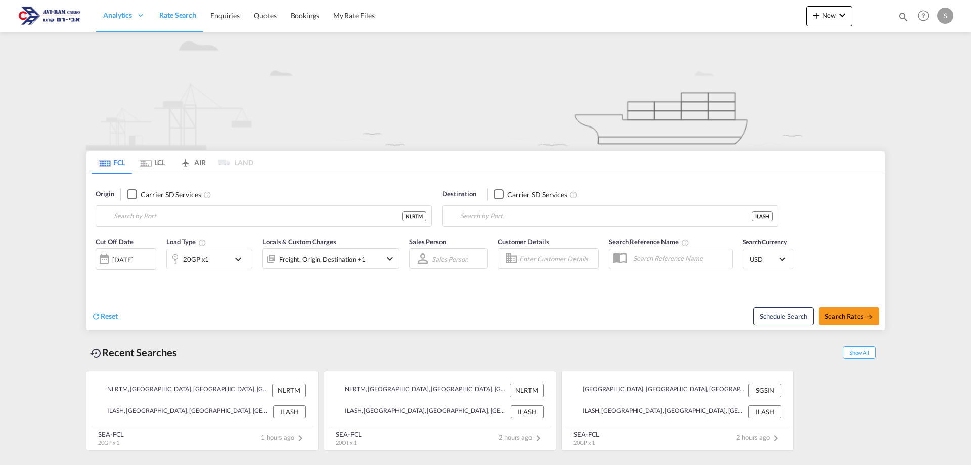
type input "[GEOGRAPHIC_DATA], NLRTM"
type input "Ashdod, ILASH"
click at [155, 165] on md-tab-item "LCL" at bounding box center [152, 162] width 40 height 22
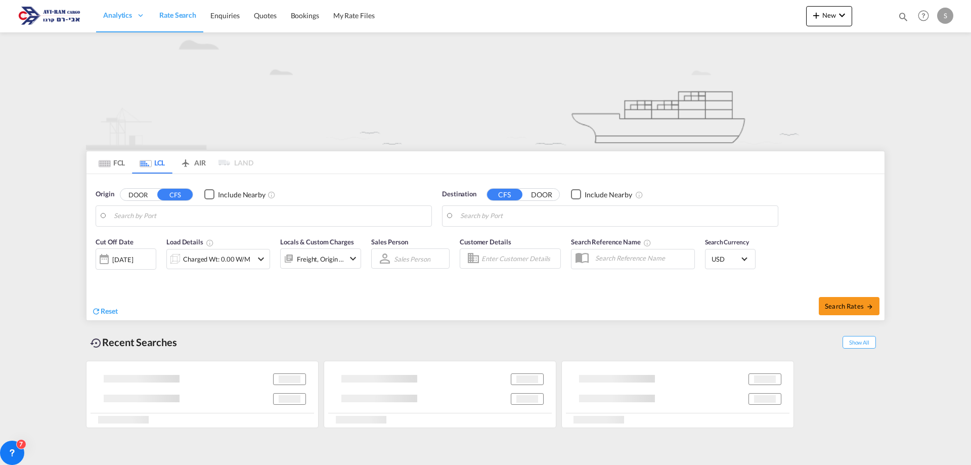
type input "[GEOGRAPHIC_DATA], [GEOGRAPHIC_DATA]"
type input "Ashdod, ILASH"
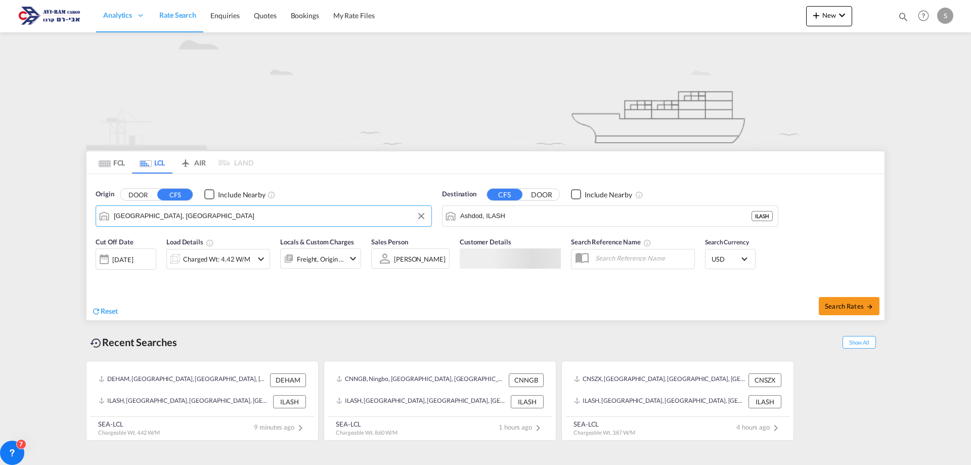
click at [157, 220] on input "[GEOGRAPHIC_DATA], [GEOGRAPHIC_DATA]" at bounding box center [270, 215] width 312 height 15
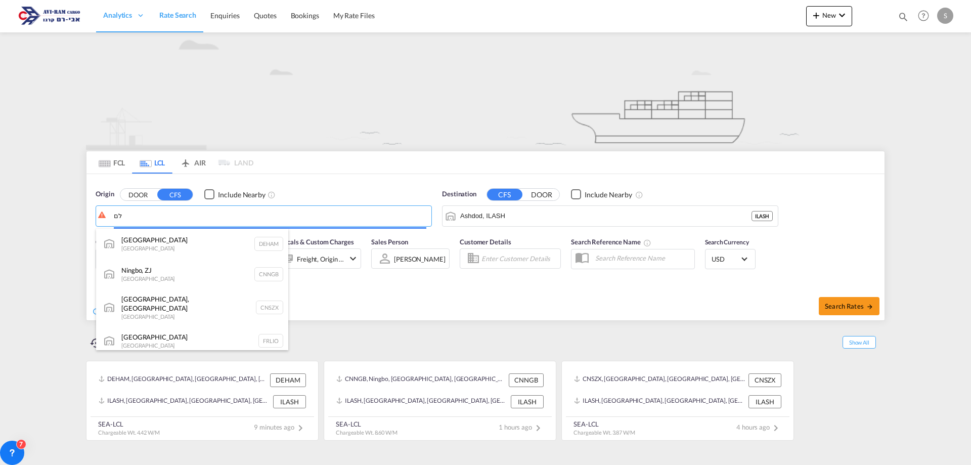
type input "ל"
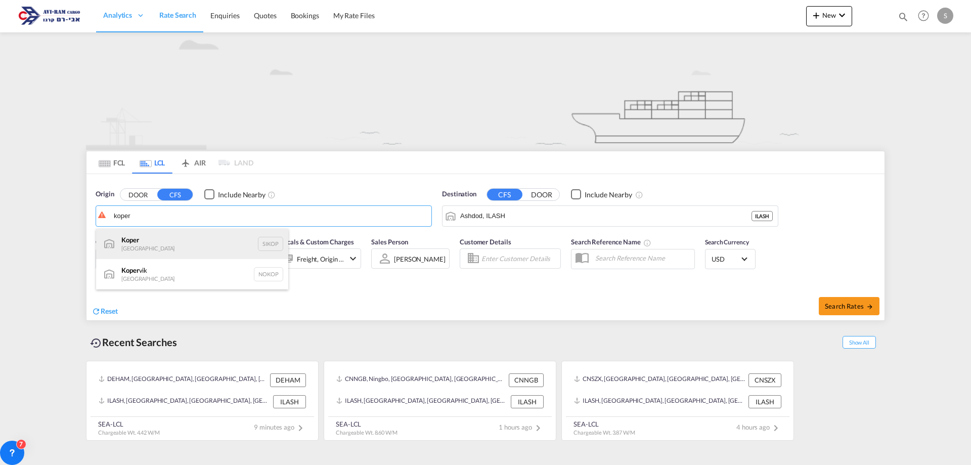
click at [146, 249] on div "Koper Slovenia SIKOP" at bounding box center [192, 244] width 192 height 30
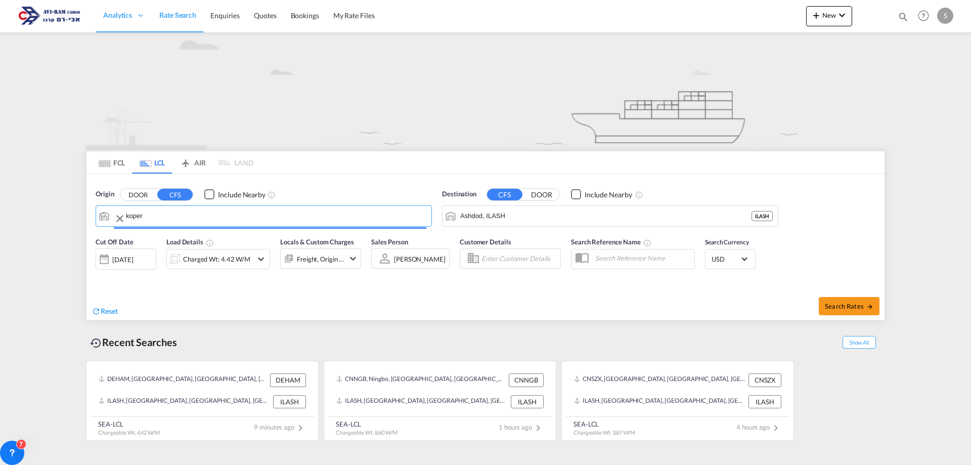
type input "Koper, SIKOP"
click at [242, 256] on div "Charged Wt: 4.42 W/M" at bounding box center [216, 259] width 67 height 14
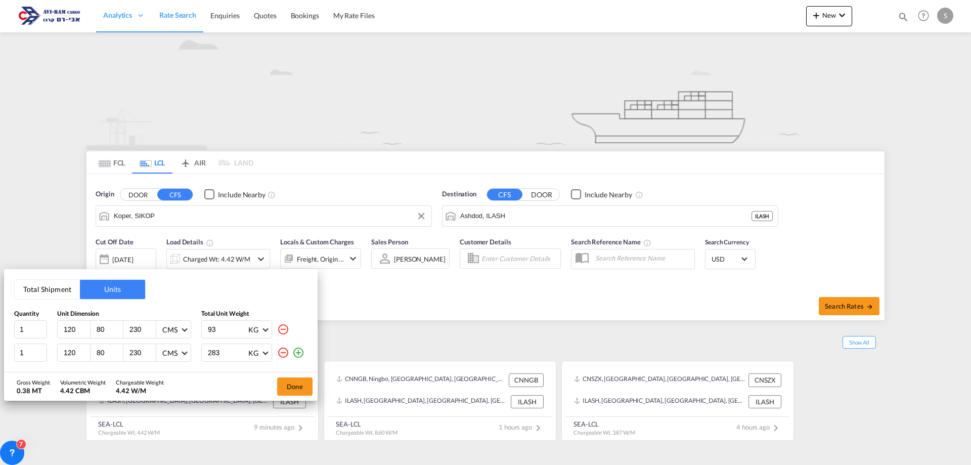
click at [70, 291] on button "Total Shipment" at bounding box center [47, 289] width 65 height 19
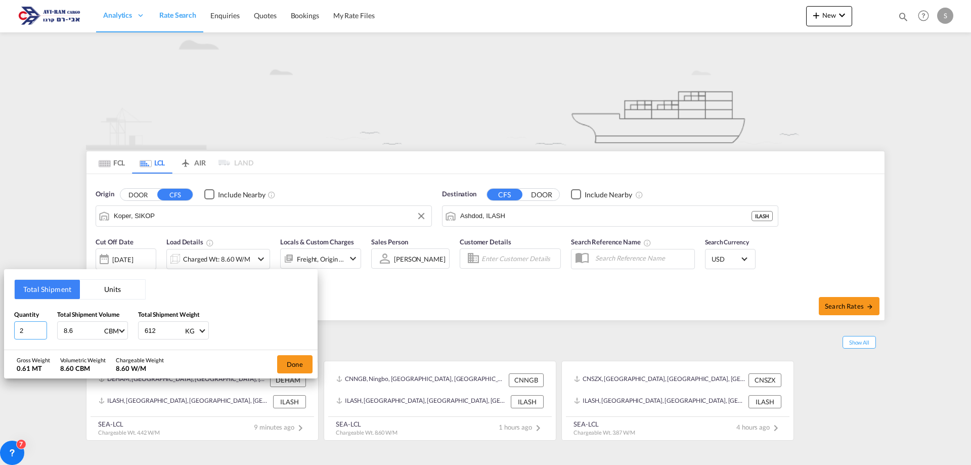
drag, startPoint x: 27, startPoint y: 327, endPoint x: -24, endPoint y: 328, distance: 51.1
click at [0, 328] on html "Analytics Dashboard Rate Search Enquiries Quotes Bookings" at bounding box center [485, 232] width 971 height 465
type input "21"
type input "20.8"
type input "1559.66"
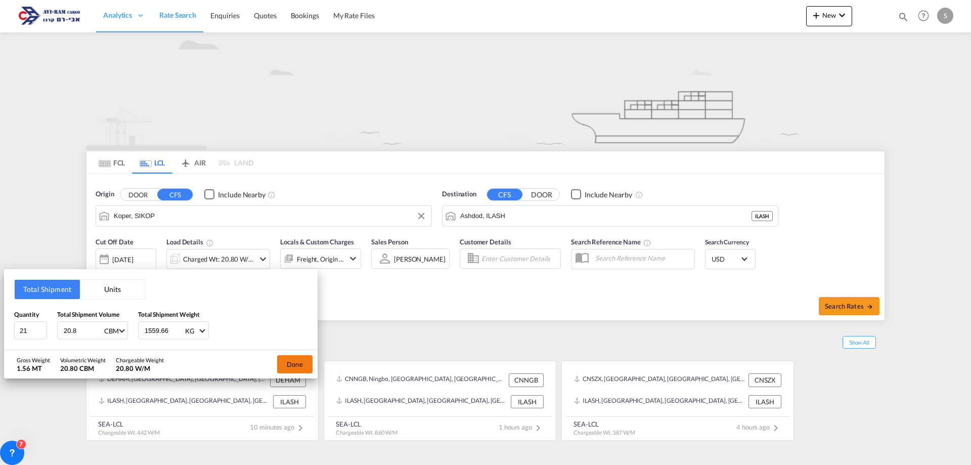
click at [299, 371] on button "Done" at bounding box center [294, 364] width 35 height 18
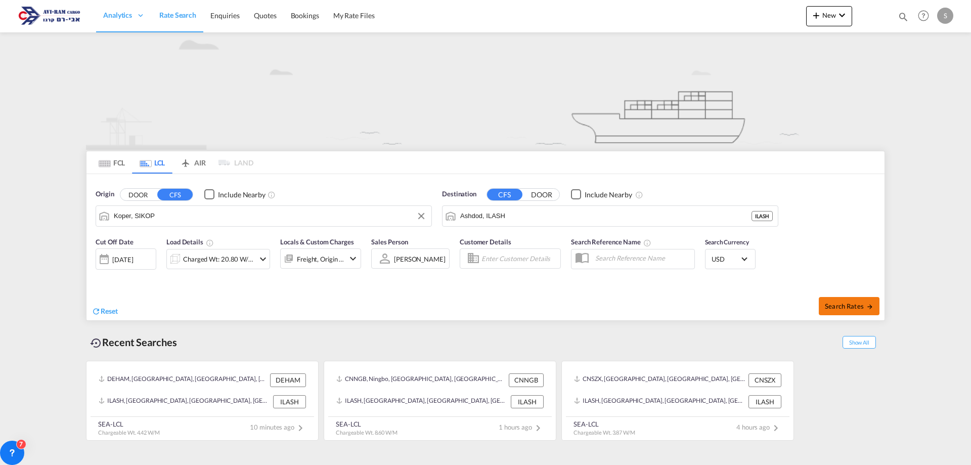
click at [837, 302] on span "Search Rates" at bounding box center [849, 306] width 49 height 8
type input "SIKOP to ILASH / [DATE]"
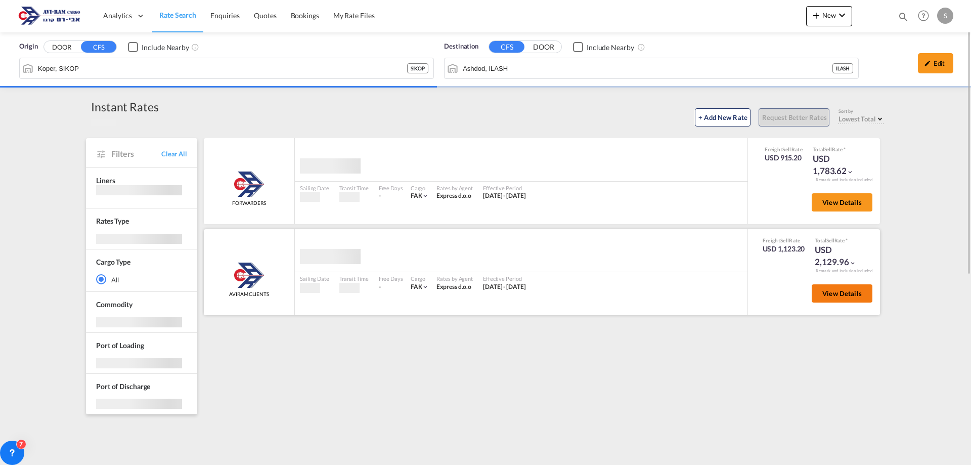
click at [829, 291] on span "View Details" at bounding box center [841, 293] width 39 height 8
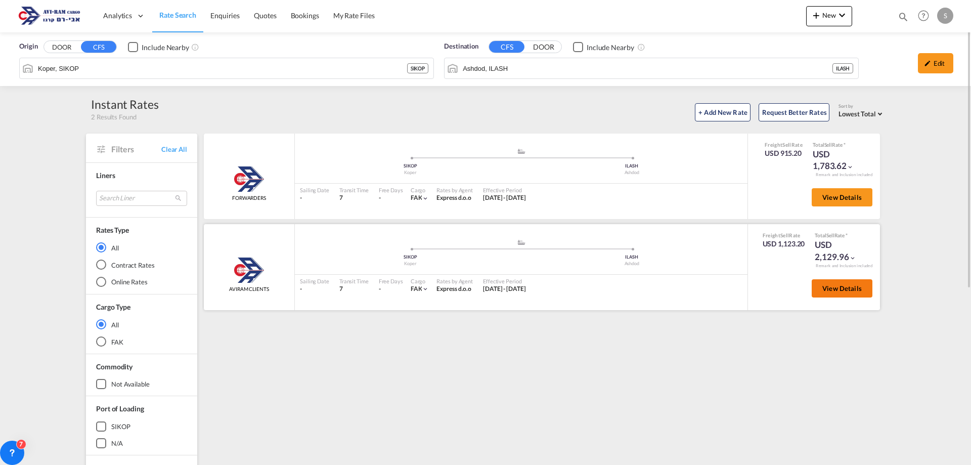
click at [827, 289] on span "View Details" at bounding box center [841, 288] width 39 height 8
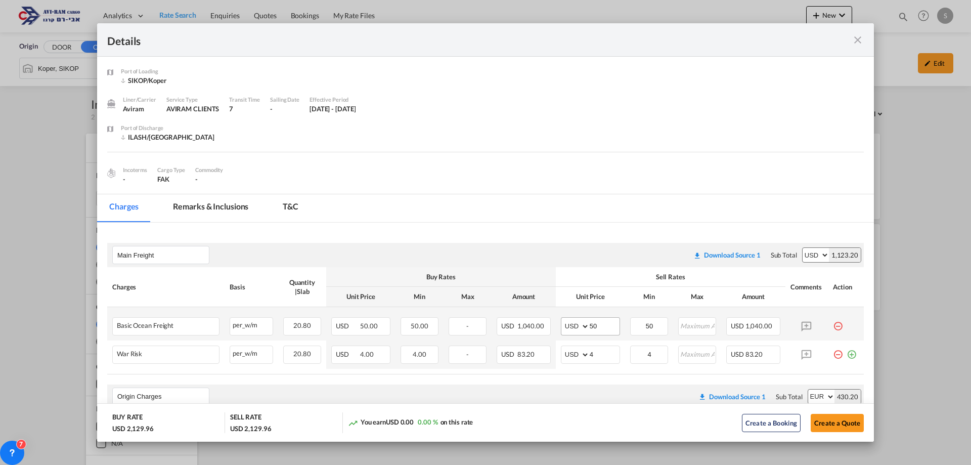
scroll to position [101, 0]
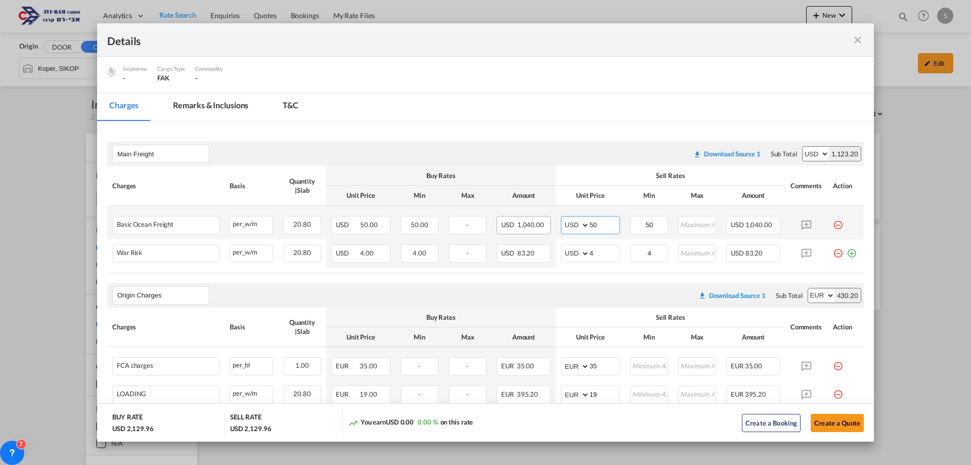
drag, startPoint x: 559, startPoint y: 218, endPoint x: 517, endPoint y: 220, distance: 42.0
click at [517, 220] on tr "Basic Ocean Freight Please Enter Already Exists per_w/m per_w/m can not applied…" at bounding box center [485, 222] width 756 height 33
type input "40"
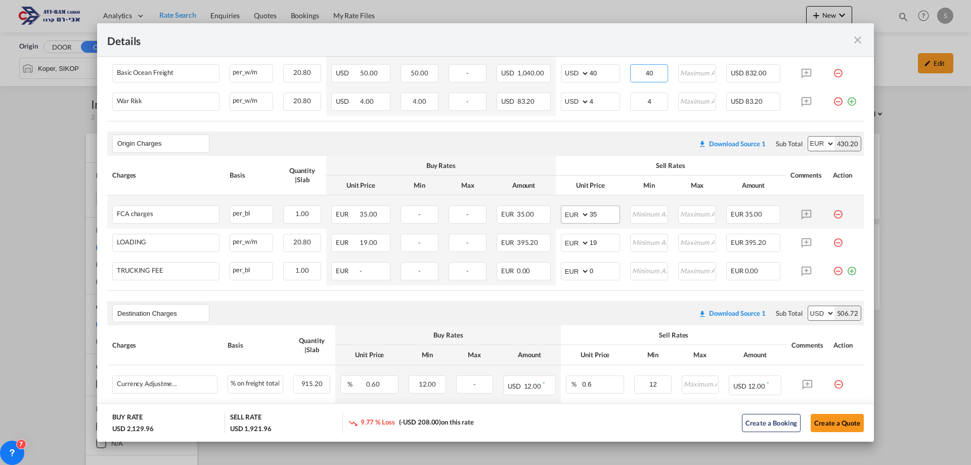
type input "40"
drag, startPoint x: 596, startPoint y: 217, endPoint x: 564, endPoint y: 222, distance: 31.8
click at [564, 221] on md-input-container "AED AFN ALL AMD ANG AOA ARS AUD AWG AZN BAM BBD BDT BGN BHD BIF BMD BND [PERSON…" at bounding box center [590, 214] width 59 height 18
type input "40"
click at [585, 155] on div "Origin Charges Please enter leg name Leg Name Already Exists Download Source 1 …" at bounding box center [485, 143] width 756 height 24
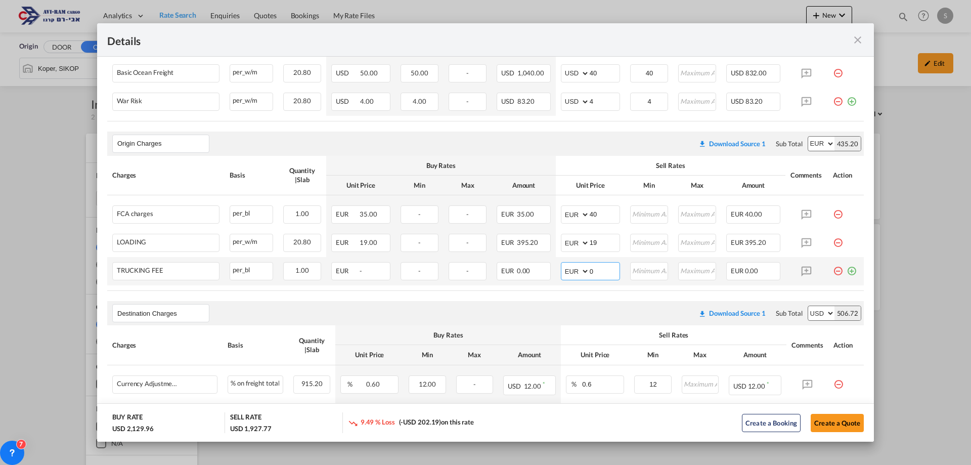
drag, startPoint x: 583, startPoint y: 267, endPoint x: 558, endPoint y: 265, distance: 25.4
click at [561, 263] on md-input-container "AED AFN ALL AMD ANG AOA ARS AUD AWG AZN BAM BBD BDT BGN BHD BIF BMD BND [PERSON…" at bounding box center [590, 271] width 59 height 18
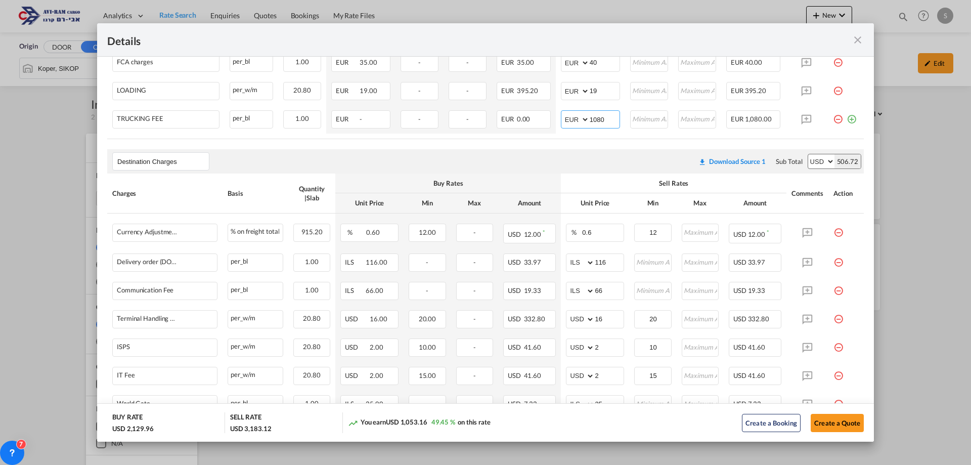
type input "1080"
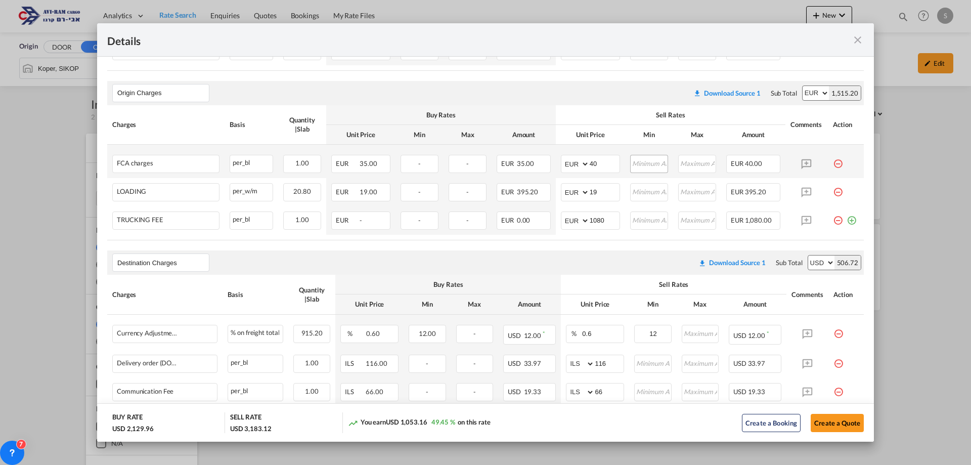
scroll to position [253, 0]
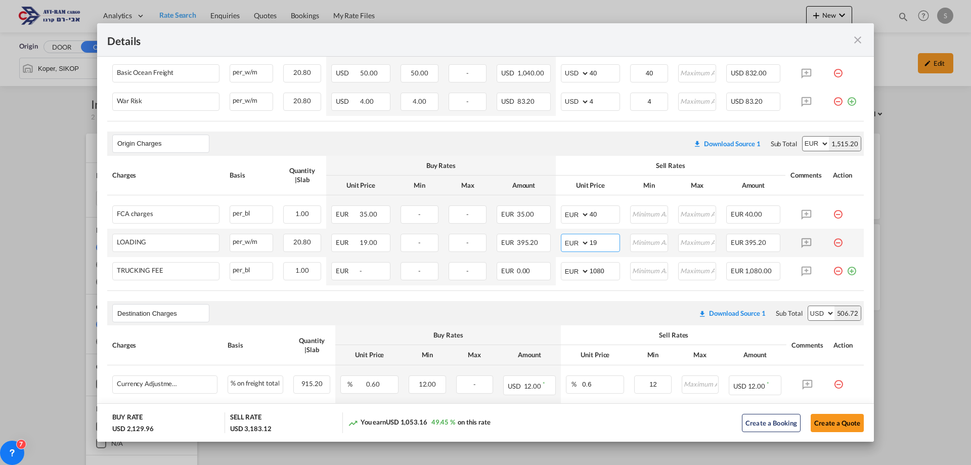
drag, startPoint x: 528, startPoint y: 233, endPoint x: 520, endPoint y: 232, distance: 8.6
click at [520, 232] on tr "LOADING Please Enter Already Exists per_w/m per_w/m can not applied for this ch…" at bounding box center [485, 243] width 756 height 28
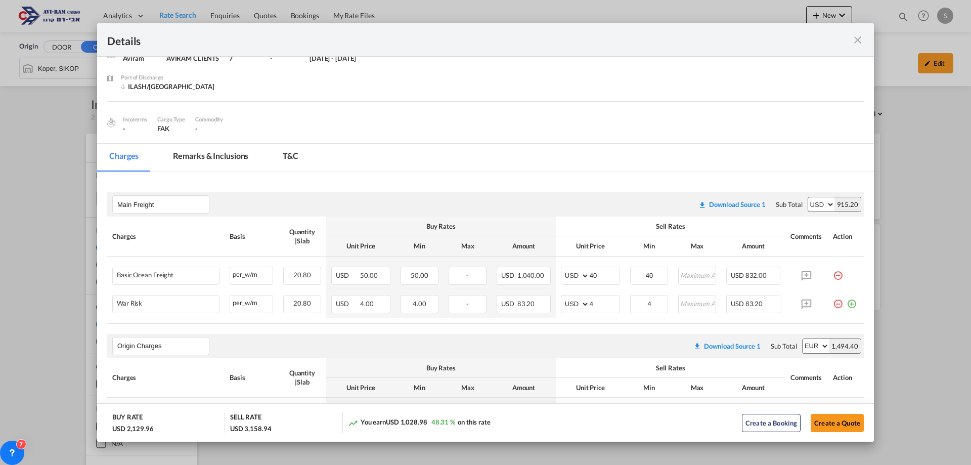
type input "18"
click at [522, 220] on th "Buy Rates" at bounding box center [441, 226] width 230 height 20
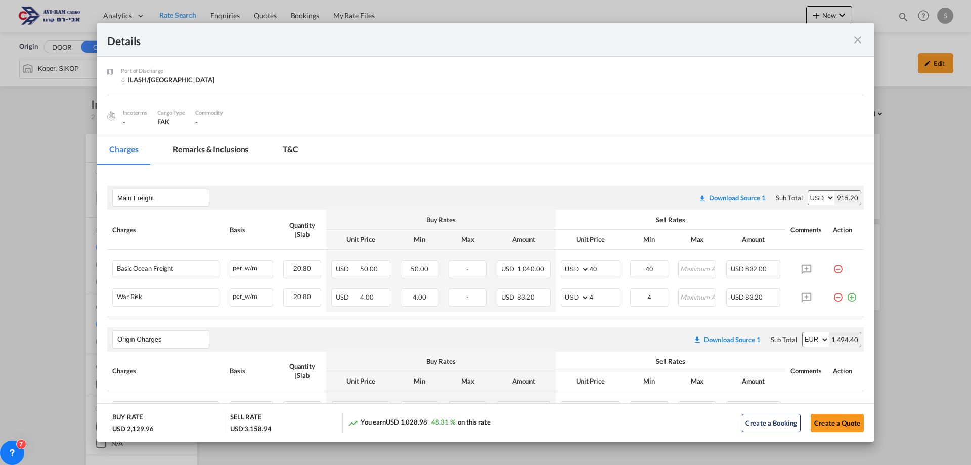
scroll to position [209, 0]
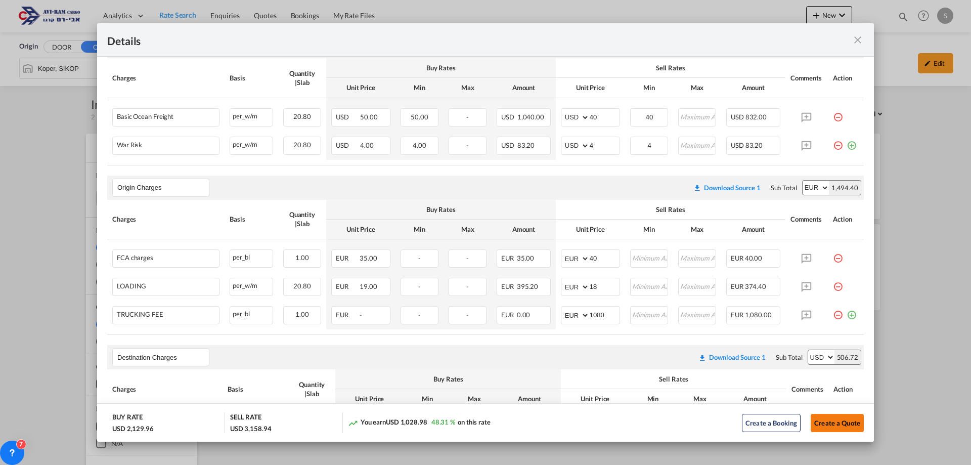
click at [836, 426] on button "Create a Quote" at bounding box center [837, 423] width 53 height 18
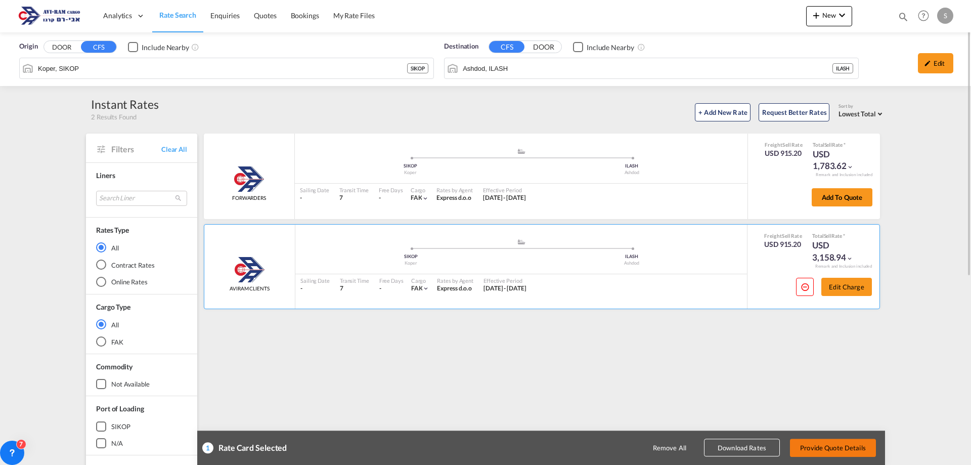
click at [841, 445] on button "Provide Quote Details" at bounding box center [833, 447] width 86 height 18
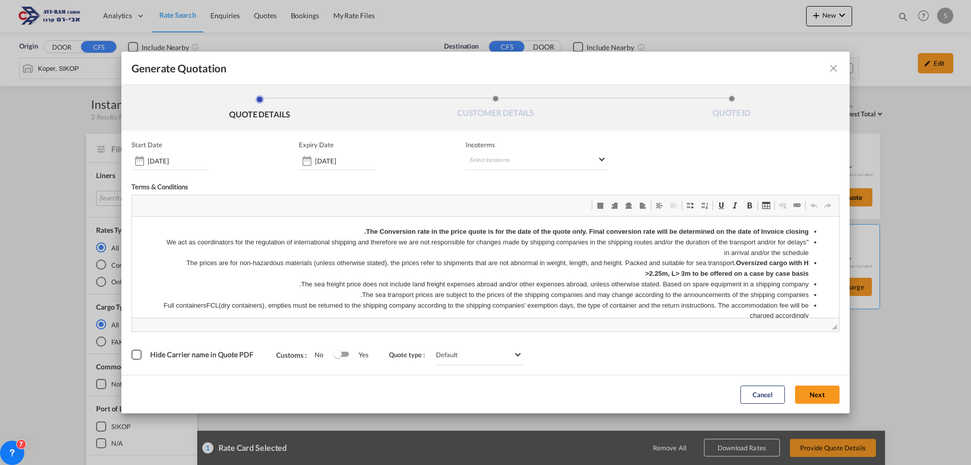
scroll to position [0, 0]
click at [493, 159] on md-select "Select Incoterms EXW - import Ex Works CFR - import Cost and Freight CPT - impo…" at bounding box center [537, 161] width 142 height 18
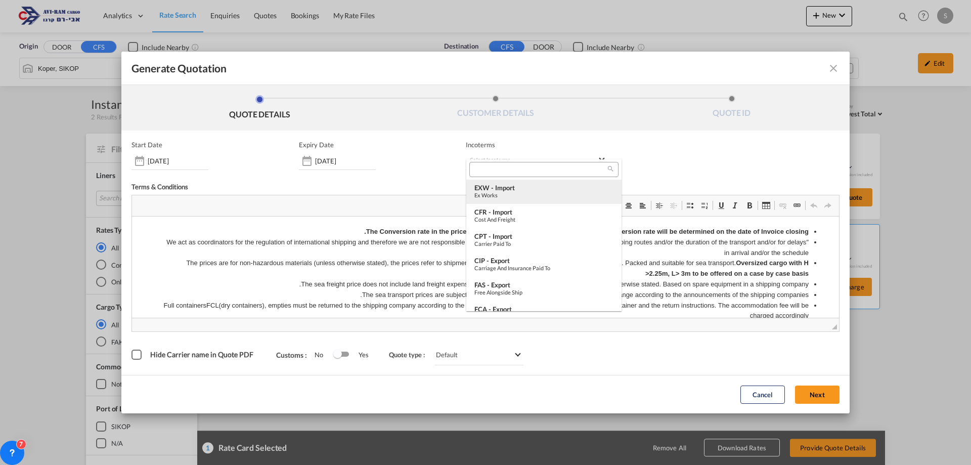
click at [518, 190] on div "EXW - import" at bounding box center [543, 188] width 139 height 8
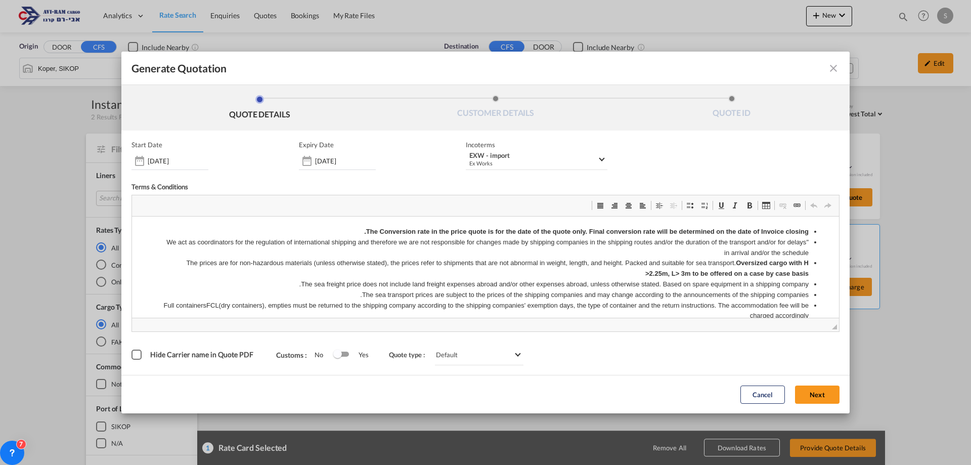
drag, startPoint x: 828, startPoint y: 392, endPoint x: 316, endPoint y: 212, distance: 542.6
click at [828, 392] on button "Next" at bounding box center [817, 394] width 44 height 18
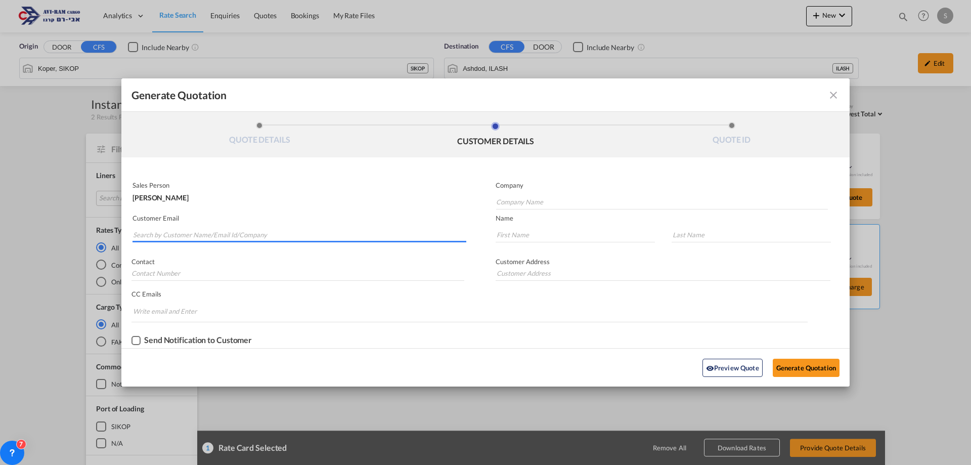
click at [266, 232] on input "Search by Customer Name/Email Id/Company" at bounding box center [299, 234] width 333 height 15
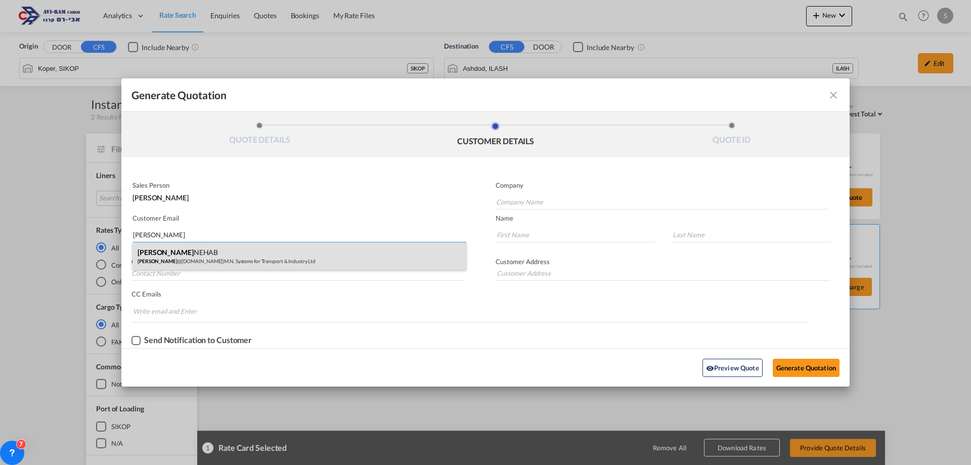
type input "[PERSON_NAME]"
click at [249, 249] on div "[PERSON_NAME] NEHAB [PERSON_NAME] @[DOMAIN_NAME] | M.N. Systems for Transport &…" at bounding box center [299, 255] width 334 height 27
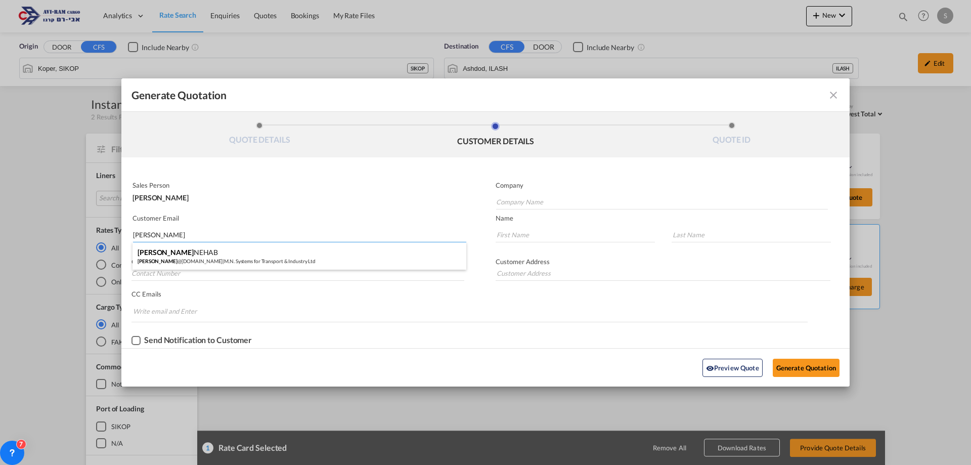
type input "M.N. Systems for Transport & Industry Ltd"
type input "[PERSON_NAME][EMAIL_ADDRESS][DOMAIN_NAME]"
type input "[PERSON_NAME]"
type input "NEHAB"
type input "[PHONE_NUMBER]"
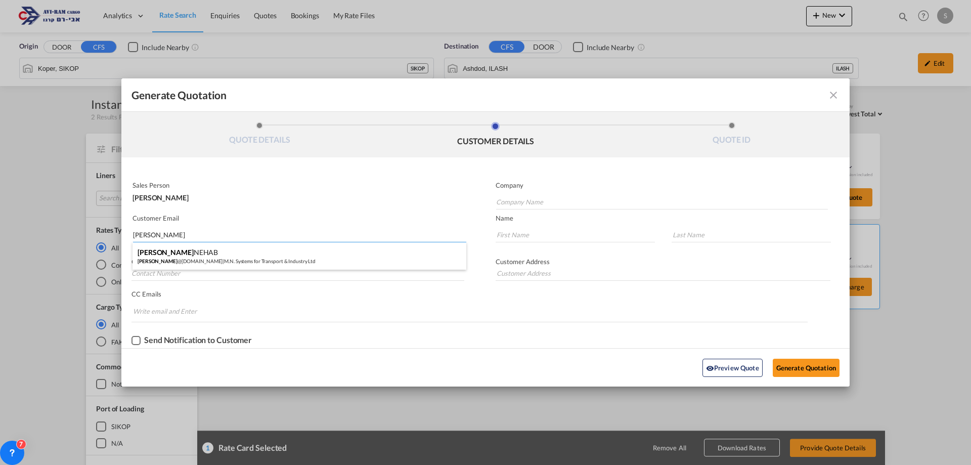
type input "[PERSON_NAME]-[PERSON_NAME][GEOGRAPHIC_DATA]"
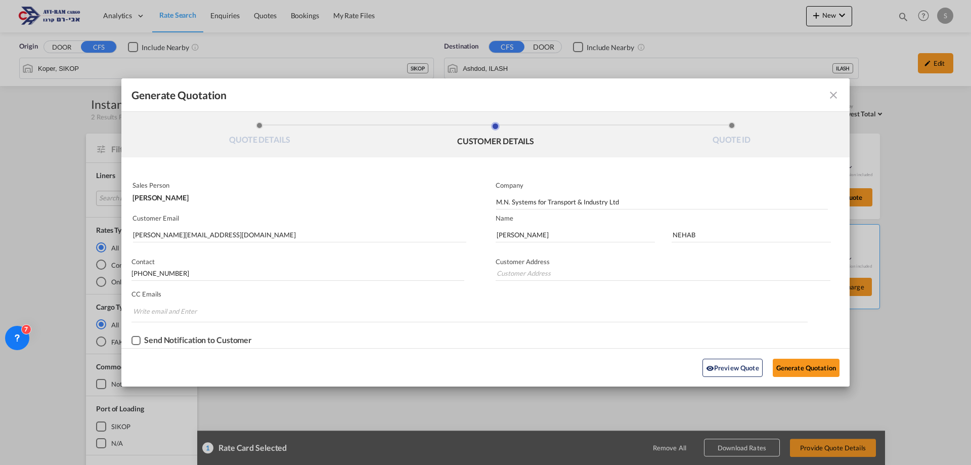
type input "[PERSON_NAME]-[PERSON_NAME][GEOGRAPHIC_DATA]"
click at [793, 366] on button "Generate Quotation" at bounding box center [806, 367] width 67 height 18
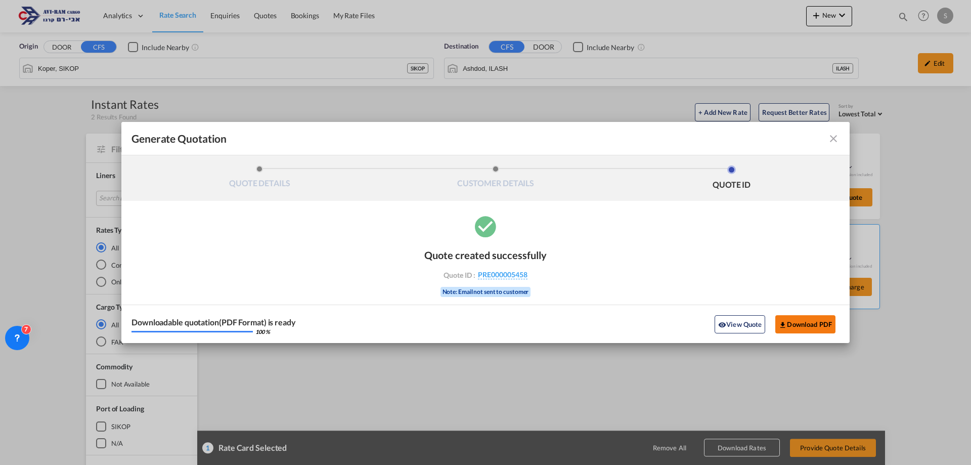
click at [798, 321] on button "Download PDF" at bounding box center [805, 324] width 60 height 18
